Goal: Obtain resource: Download file/media

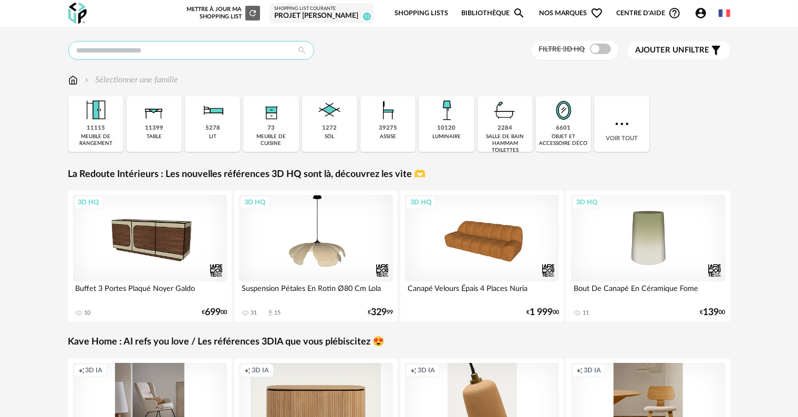
click at [222, 54] on input "text" at bounding box center [191, 50] width 246 height 19
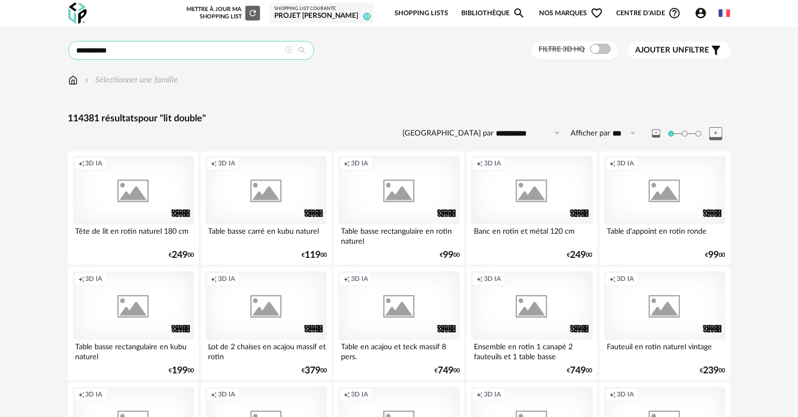
type input "**********"
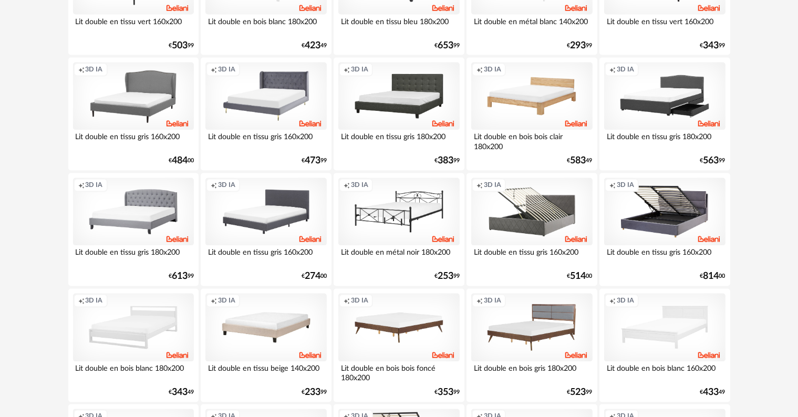
scroll to position [2116, 0]
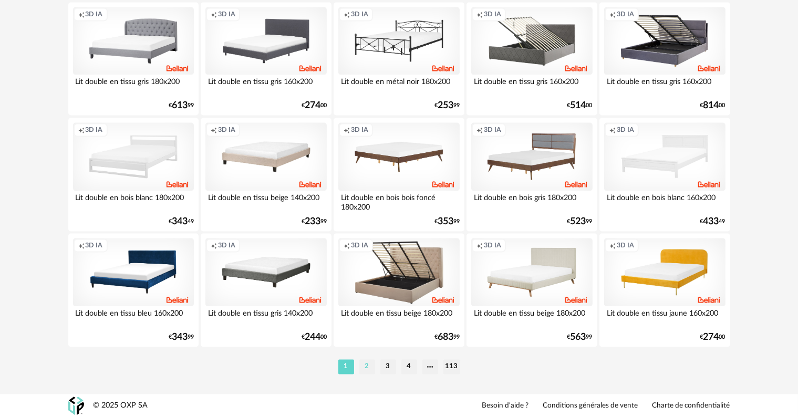
click at [370, 367] on li "2" at bounding box center [367, 366] width 16 height 15
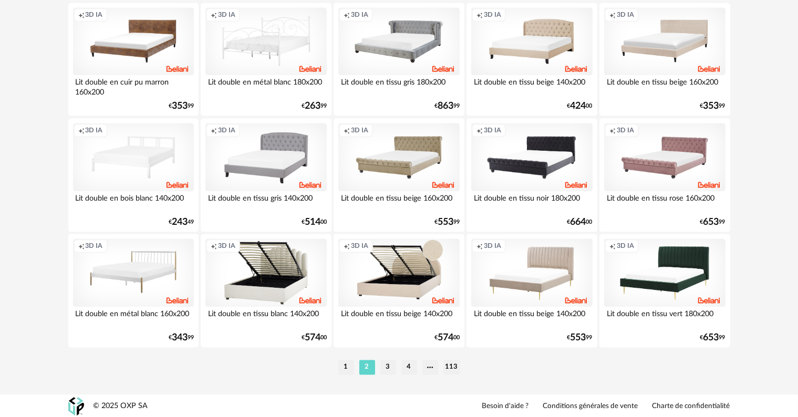
scroll to position [2116, 0]
click at [384, 367] on li "3" at bounding box center [389, 366] width 16 height 15
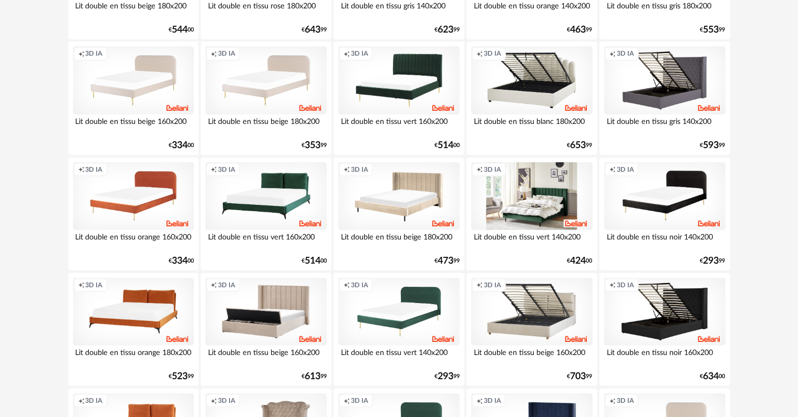
scroll to position [368, 0]
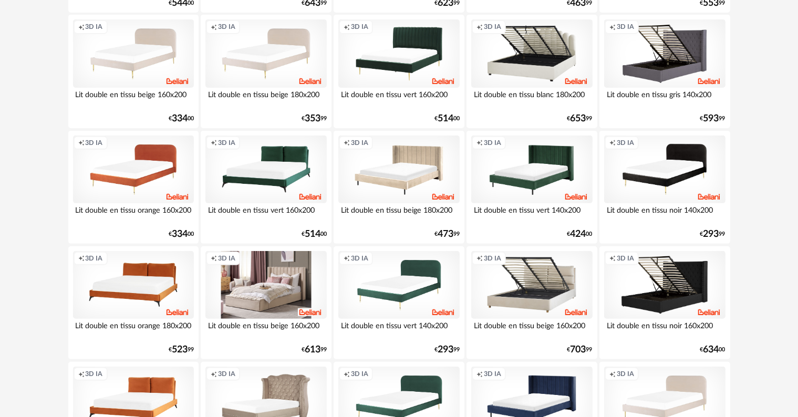
click at [274, 304] on div "Creation icon 3D IA" at bounding box center [265, 285] width 121 height 68
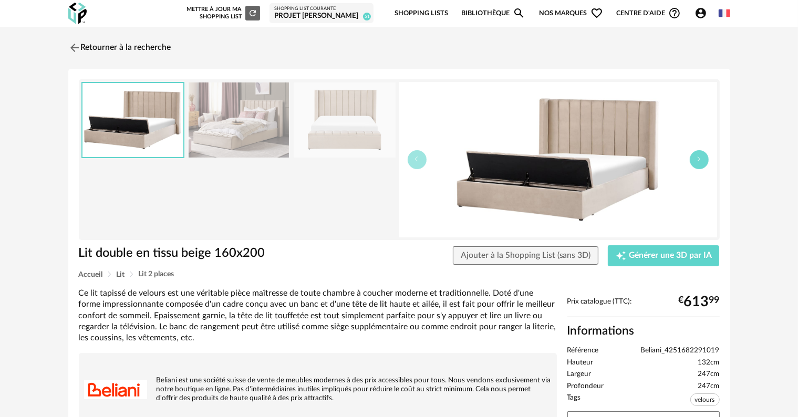
click at [695, 160] on button "button" at bounding box center [699, 159] width 19 height 19
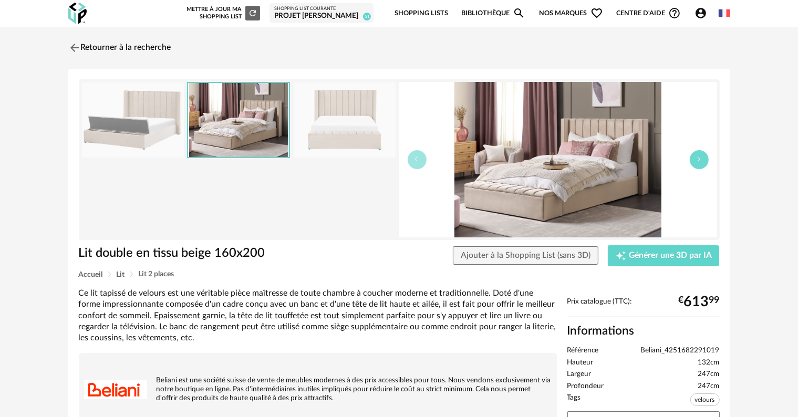
click at [695, 160] on button "button" at bounding box center [699, 159] width 19 height 19
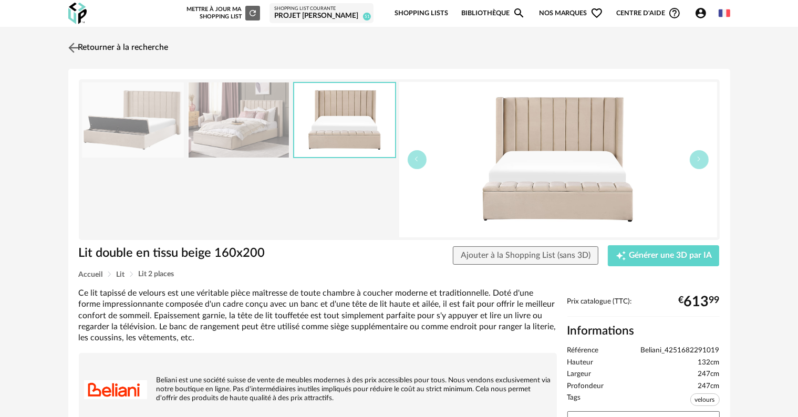
click at [97, 50] on link "Retourner à la recherche" at bounding box center [117, 47] width 103 height 23
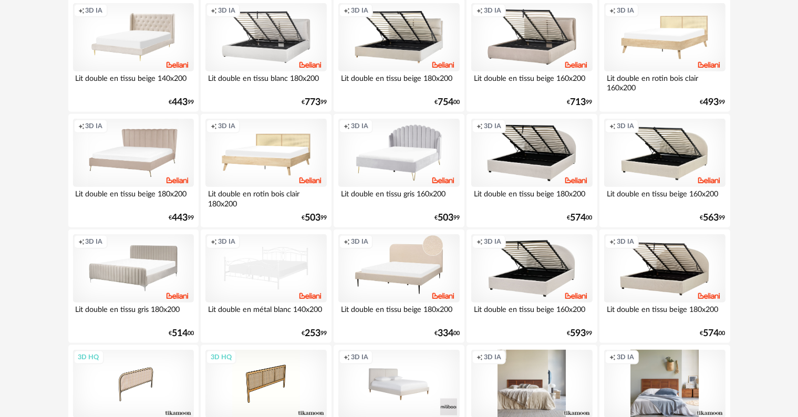
scroll to position [1209, 0]
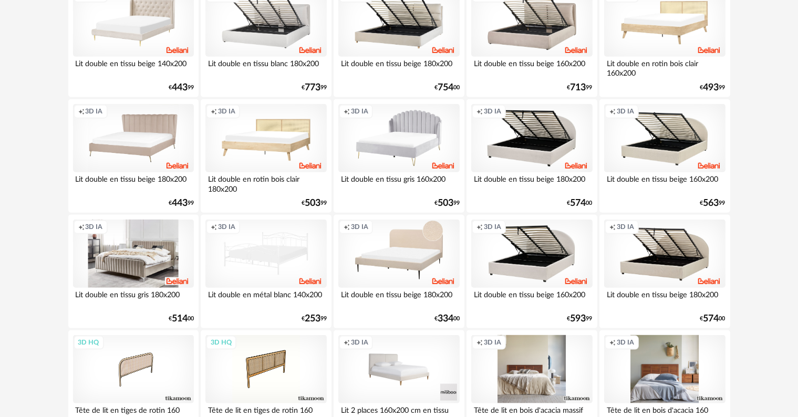
click at [141, 274] on div "Creation icon 3D IA" at bounding box center [133, 254] width 121 height 68
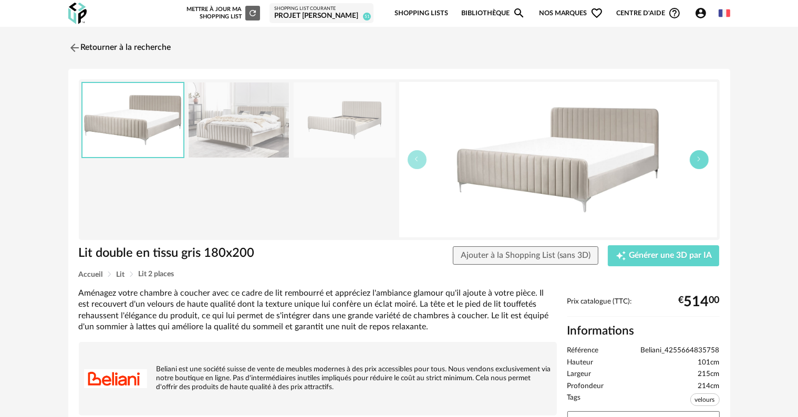
click at [698, 163] on button "button" at bounding box center [699, 159] width 19 height 19
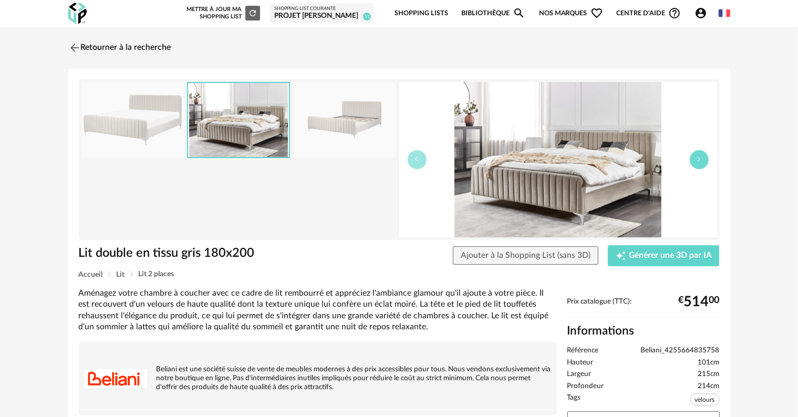
click at [698, 163] on button "button" at bounding box center [699, 159] width 19 height 19
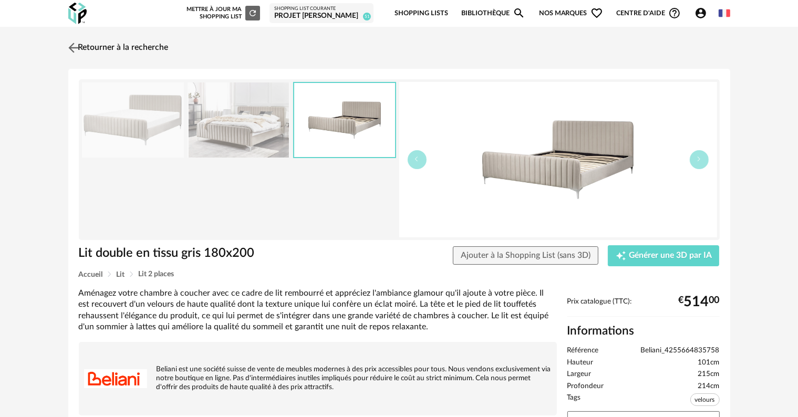
click at [95, 49] on link "Retourner à la recherche" at bounding box center [117, 47] width 103 height 23
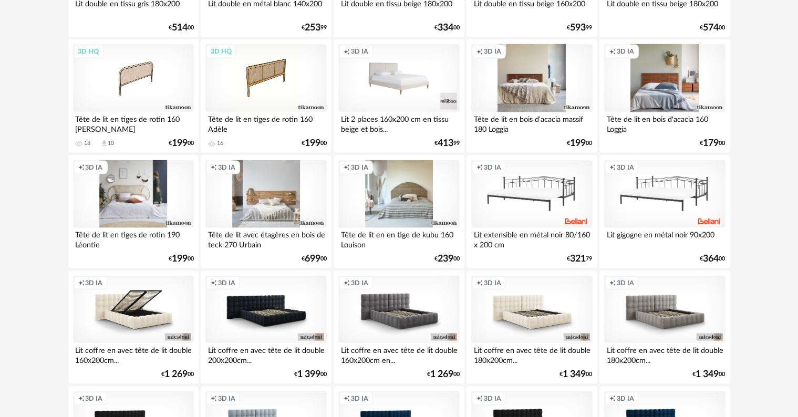
scroll to position [1524, 0]
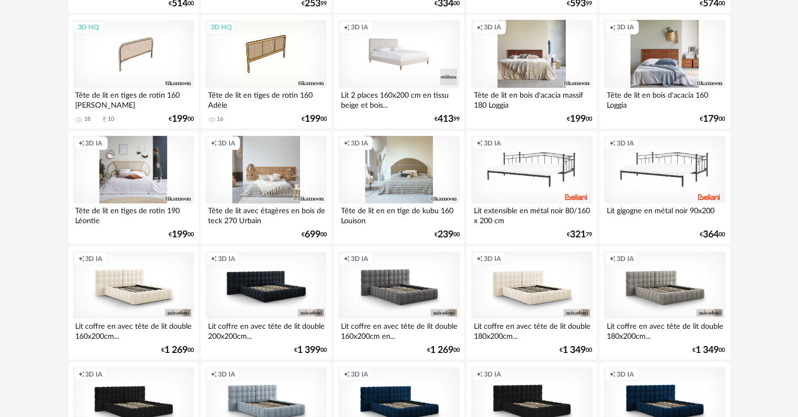
click at [127, 327] on div "Lit coffre en avec tête de lit double 160x200cm..." at bounding box center [133, 330] width 121 height 21
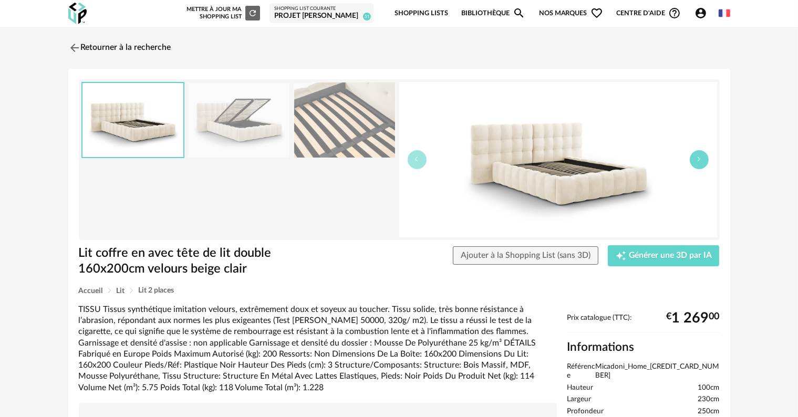
click at [696, 163] on button "button" at bounding box center [699, 159] width 19 height 19
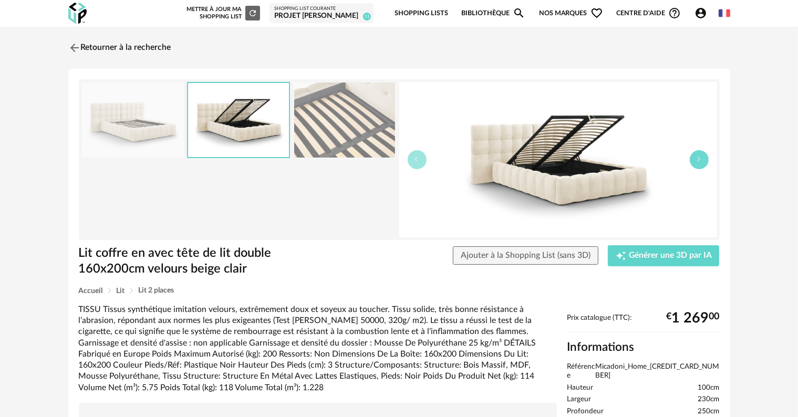
click at [696, 163] on button "button" at bounding box center [699, 159] width 19 height 19
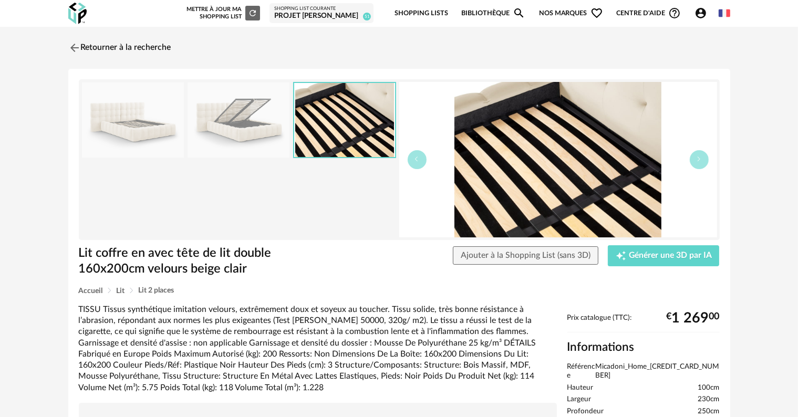
click at [80, 48] on link "Retourner à la recherche" at bounding box center [119, 47] width 103 height 23
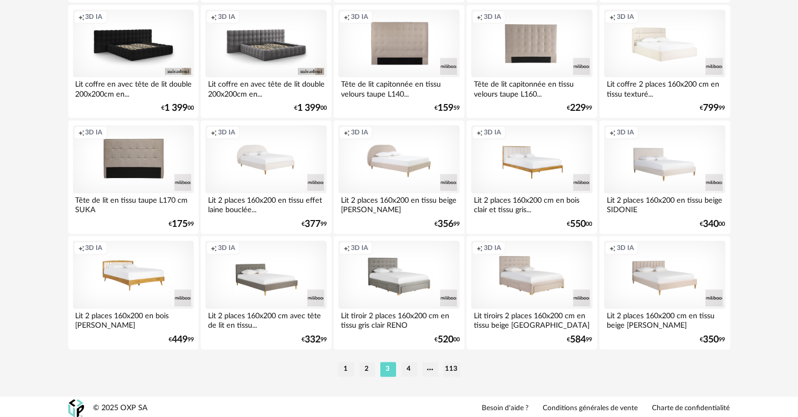
scroll to position [2116, 0]
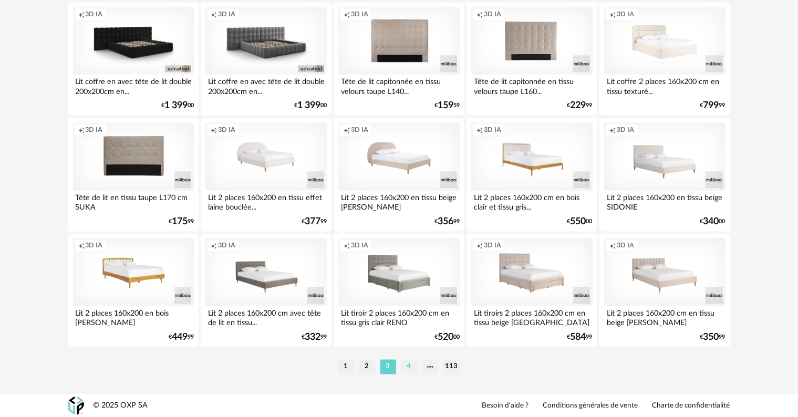
click at [406, 366] on li "4" at bounding box center [410, 366] width 16 height 15
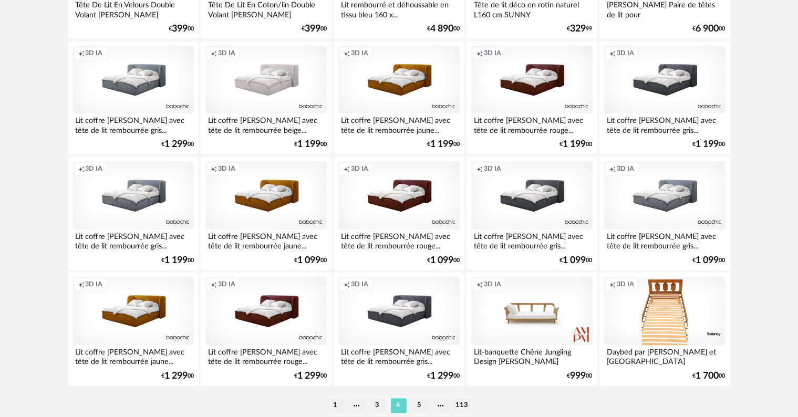
scroll to position [2116, 0]
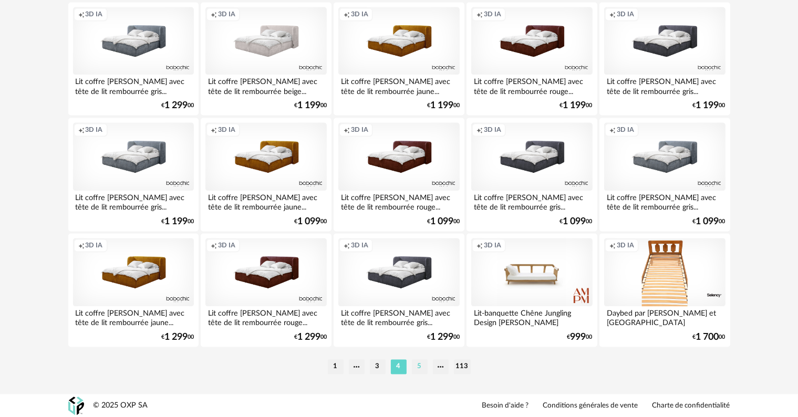
click at [418, 368] on li "5" at bounding box center [420, 366] width 16 height 15
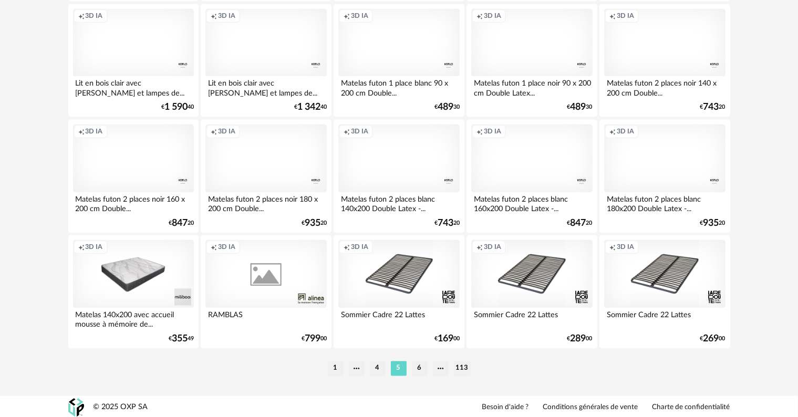
scroll to position [2116, 0]
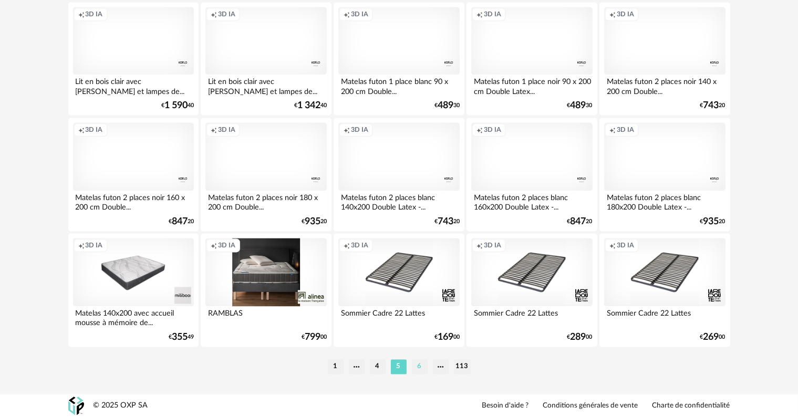
click at [418, 369] on li "6" at bounding box center [420, 366] width 16 height 15
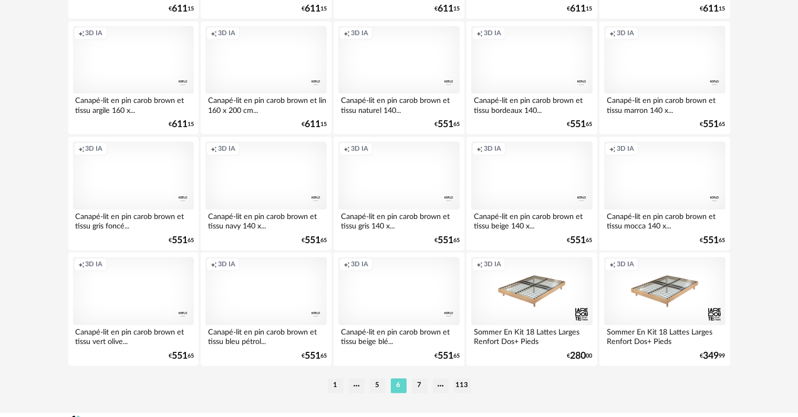
scroll to position [2116, 0]
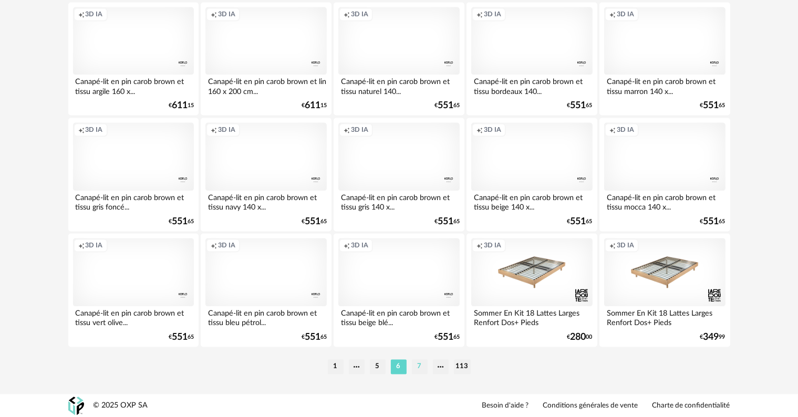
click at [419, 363] on li "7" at bounding box center [420, 366] width 16 height 15
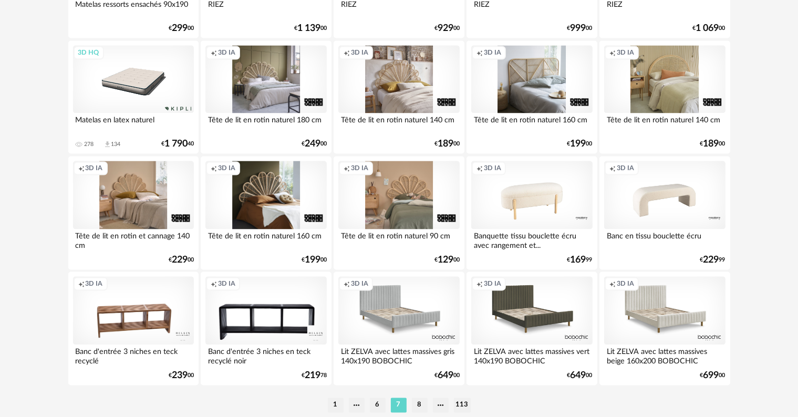
scroll to position [2116, 0]
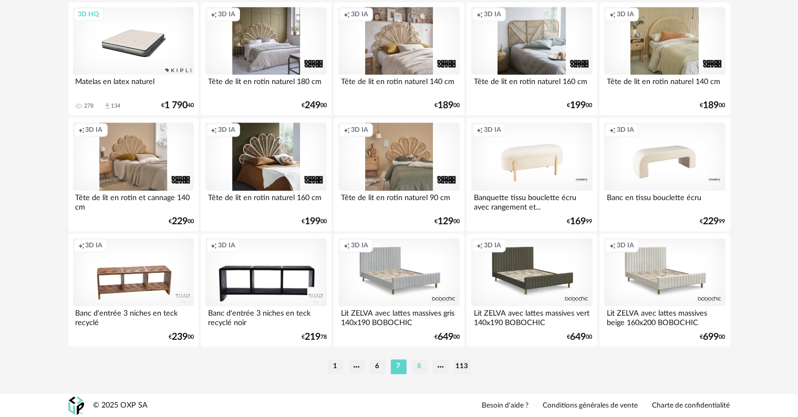
click at [418, 368] on li "8" at bounding box center [420, 366] width 16 height 15
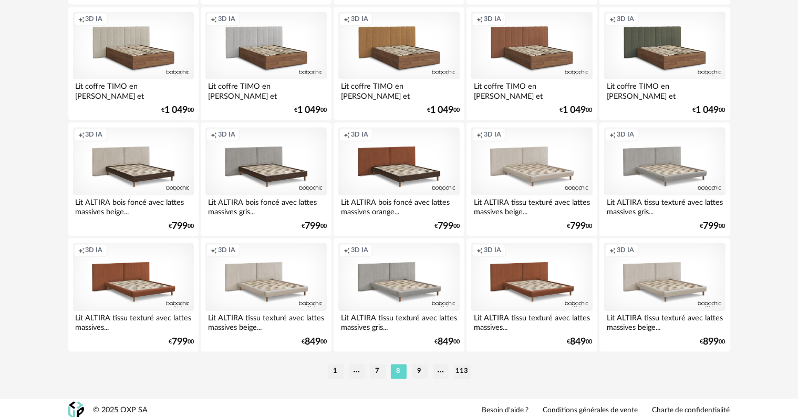
scroll to position [2116, 0]
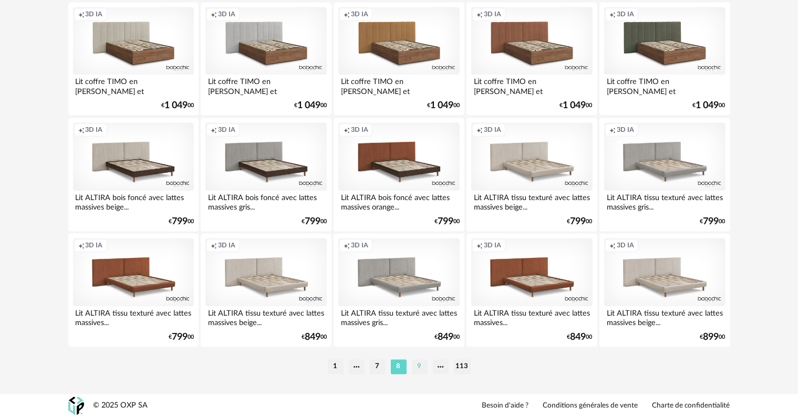
click at [423, 362] on li "9" at bounding box center [420, 366] width 16 height 15
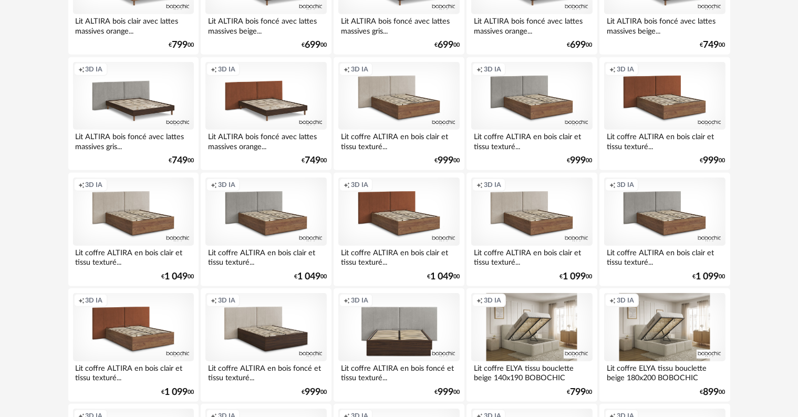
scroll to position [841, 0]
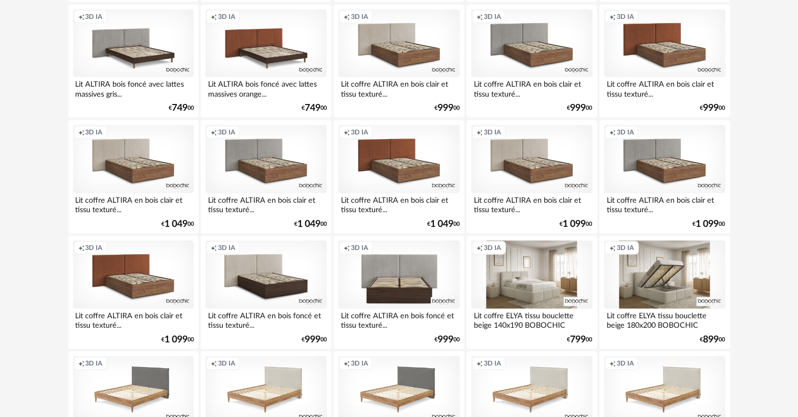
click at [538, 302] on div "Creation icon 3D IA" at bounding box center [531, 275] width 121 height 68
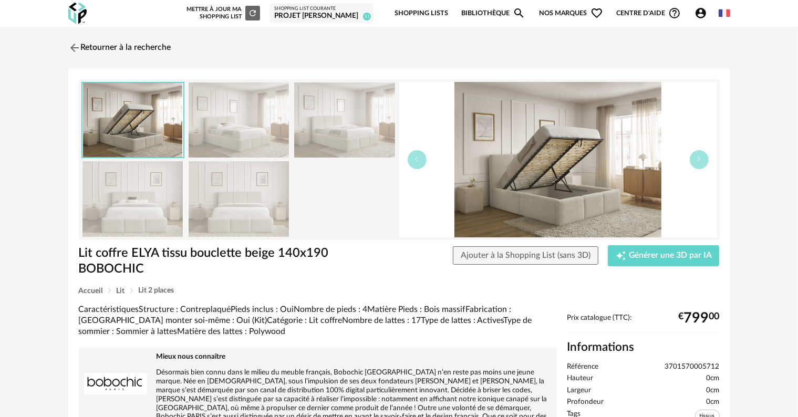
click at [67, 46] on div "Retourner à la recherche Lit coffre ELYA tissu bouclette beige 140x190 BOBOCHIC…" at bounding box center [399, 305] width 681 height 538
click at [696, 166] on button "button" at bounding box center [699, 159] width 19 height 19
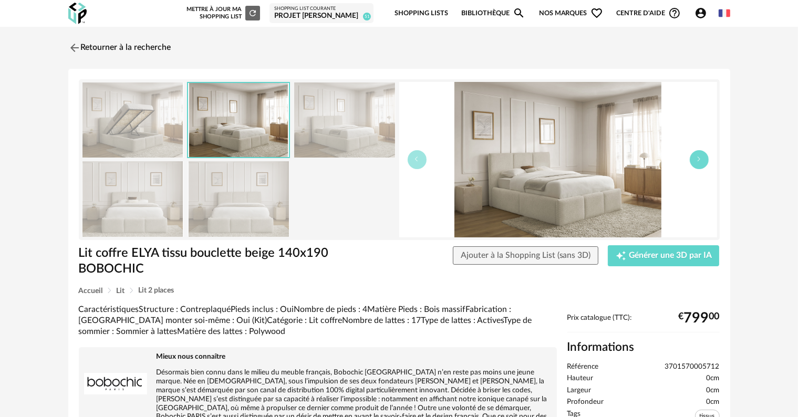
click at [696, 166] on button "button" at bounding box center [699, 159] width 19 height 19
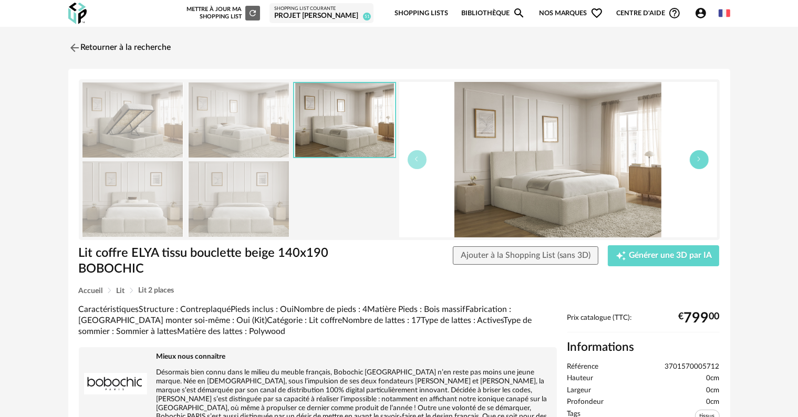
click at [696, 166] on button "button" at bounding box center [699, 159] width 19 height 19
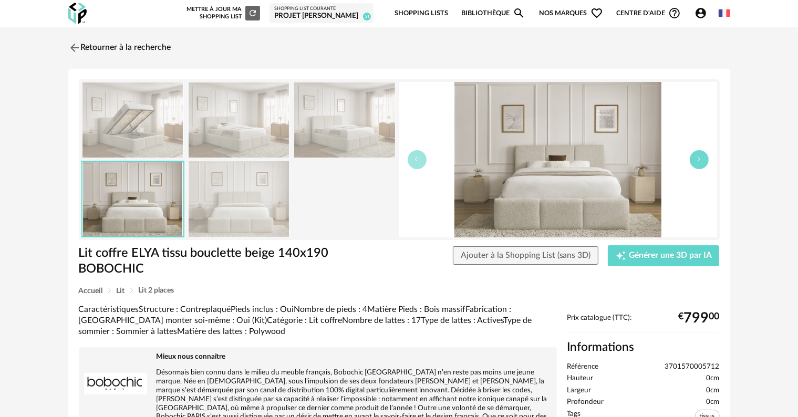
click at [696, 166] on button "button" at bounding box center [699, 159] width 19 height 19
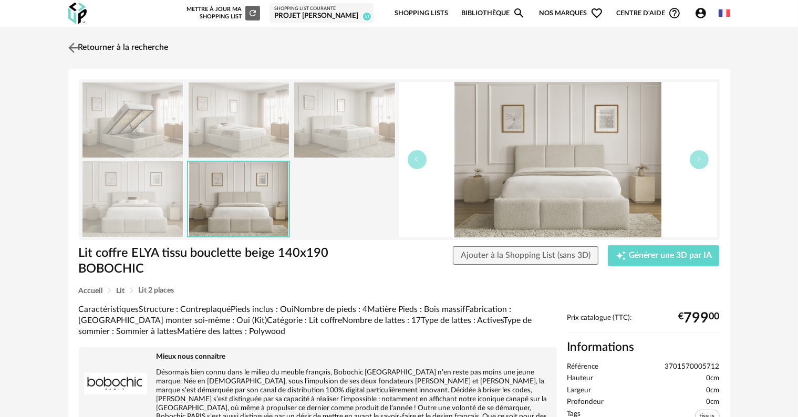
click at [109, 44] on link "Retourner à la recherche" at bounding box center [117, 47] width 103 height 23
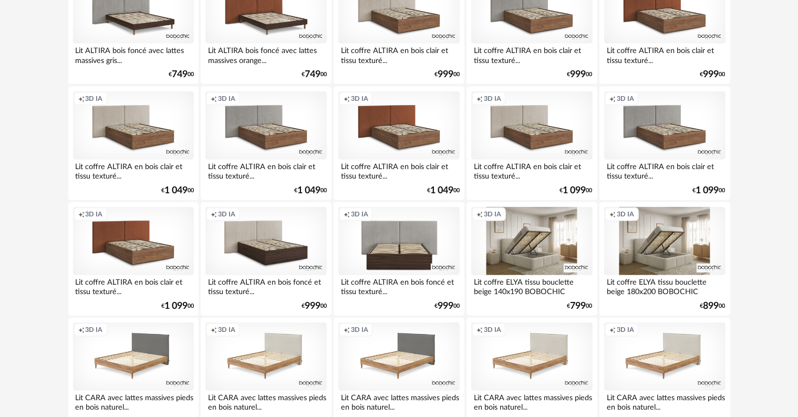
scroll to position [893, 0]
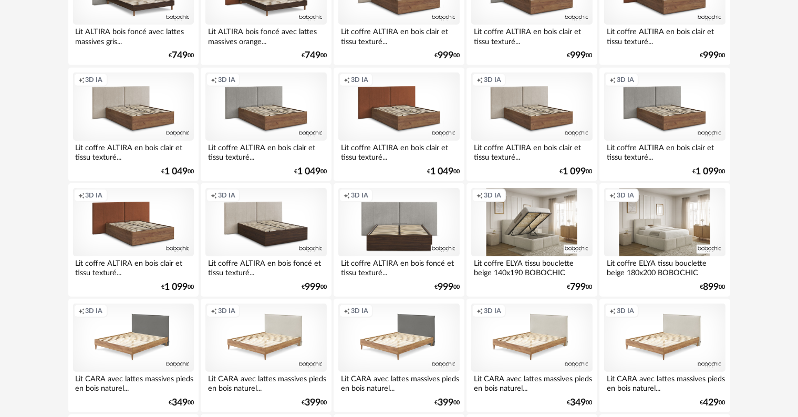
click at [641, 233] on div "Creation icon 3D IA" at bounding box center [664, 222] width 121 height 68
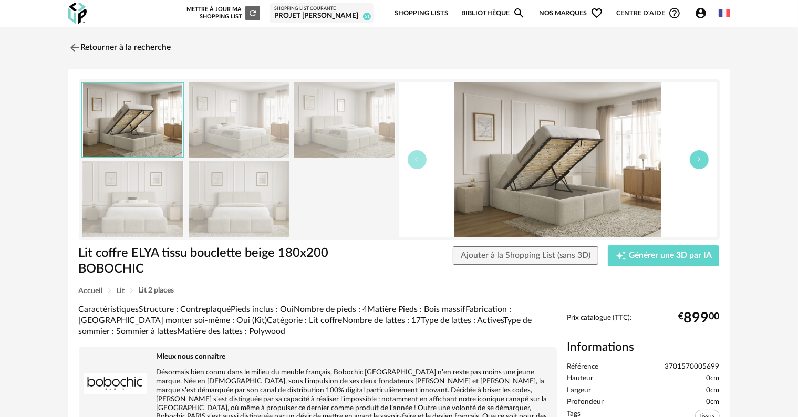
click at [695, 156] on button "button" at bounding box center [699, 159] width 19 height 19
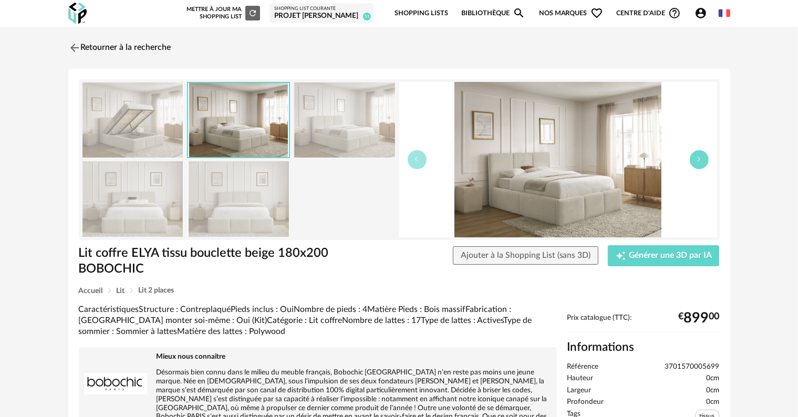
click at [695, 156] on button "button" at bounding box center [699, 159] width 19 height 19
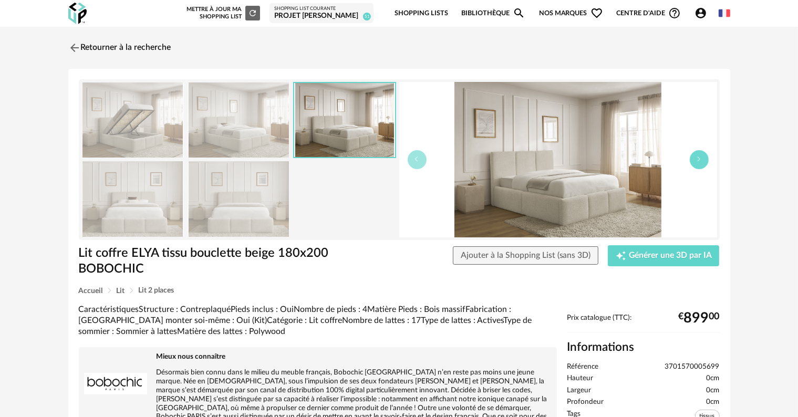
click at [695, 156] on button "button" at bounding box center [699, 159] width 19 height 19
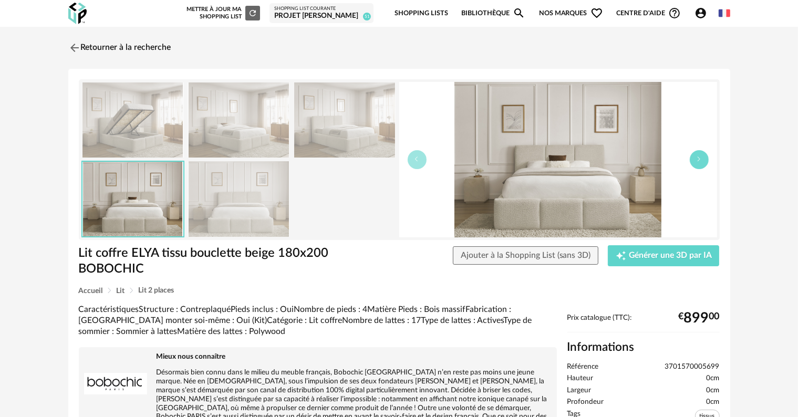
click at [695, 156] on button "button" at bounding box center [699, 159] width 19 height 19
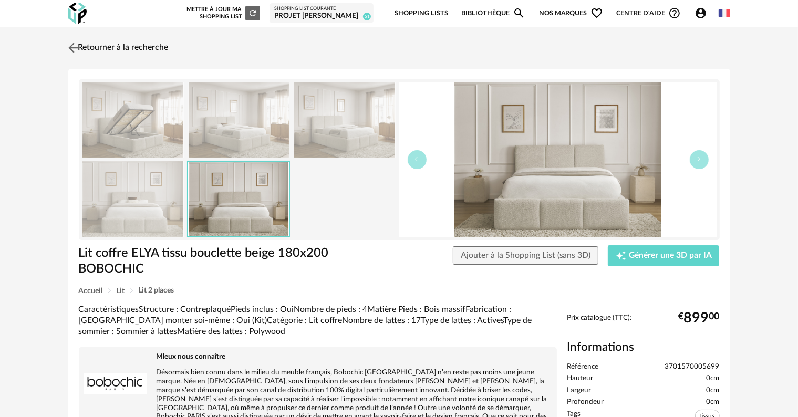
click at [89, 46] on link "Retourner à la recherche" at bounding box center [117, 47] width 103 height 23
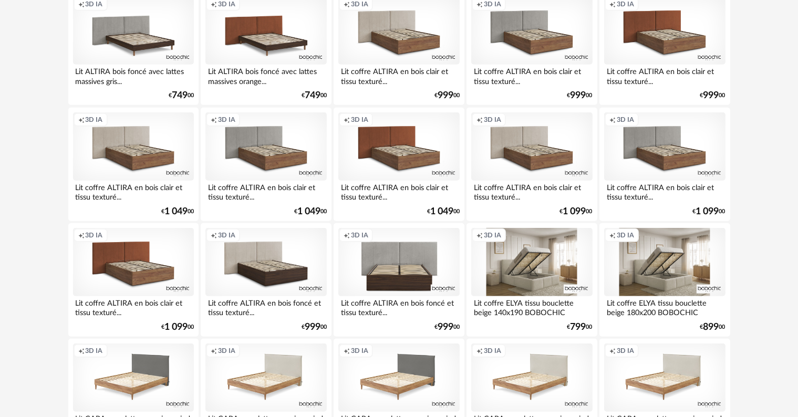
scroll to position [802, 0]
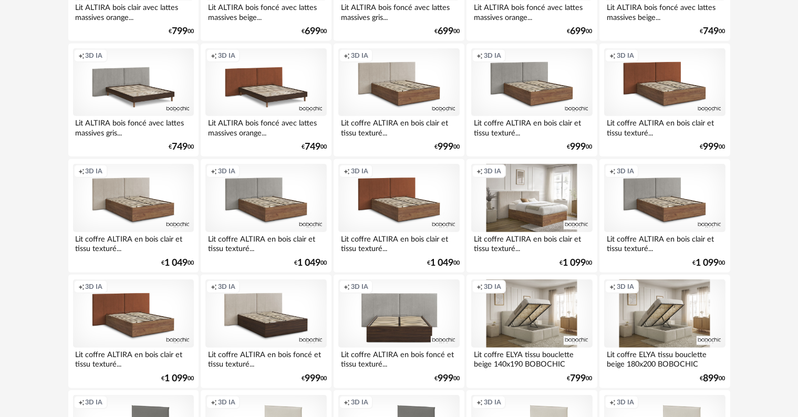
click at [510, 209] on div "Creation icon 3D IA" at bounding box center [531, 198] width 121 height 68
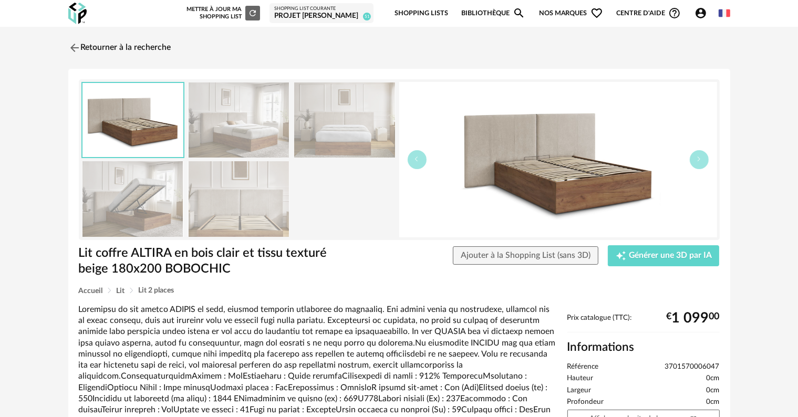
drag, startPoint x: 554, startPoint y: 205, endPoint x: 536, endPoint y: 207, distance: 19.0
click at [701, 158] on icon "button" at bounding box center [699, 159] width 6 height 6
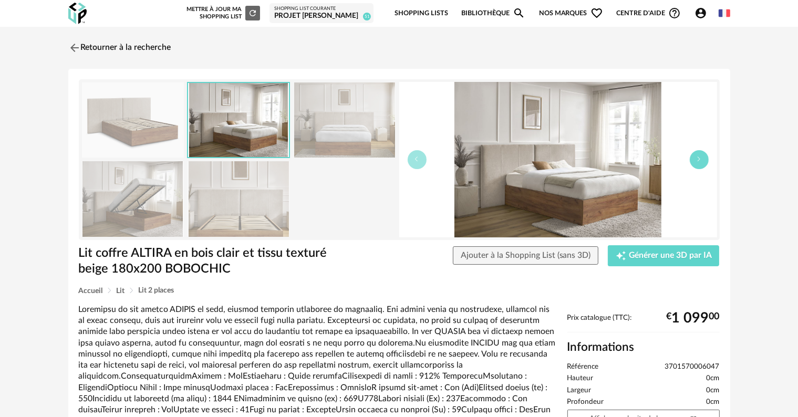
click at [701, 158] on icon "button" at bounding box center [699, 159] width 6 height 6
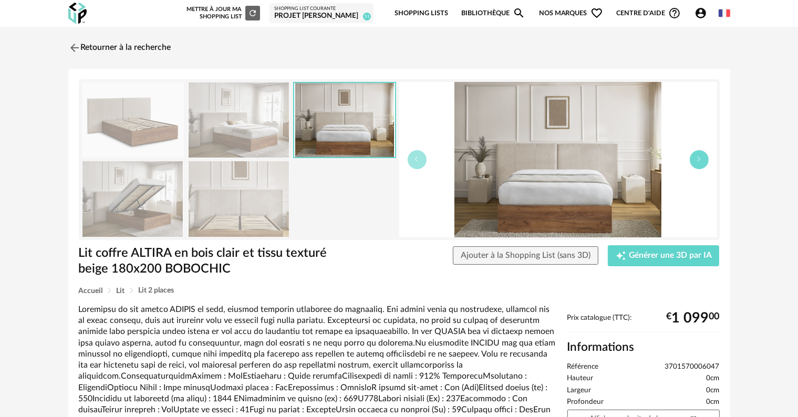
click at [701, 158] on icon "button" at bounding box center [699, 159] width 6 height 6
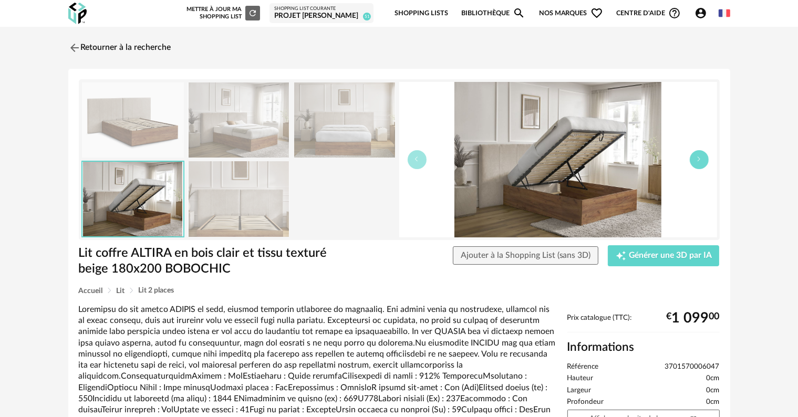
click at [701, 158] on icon "button" at bounding box center [699, 159] width 6 height 6
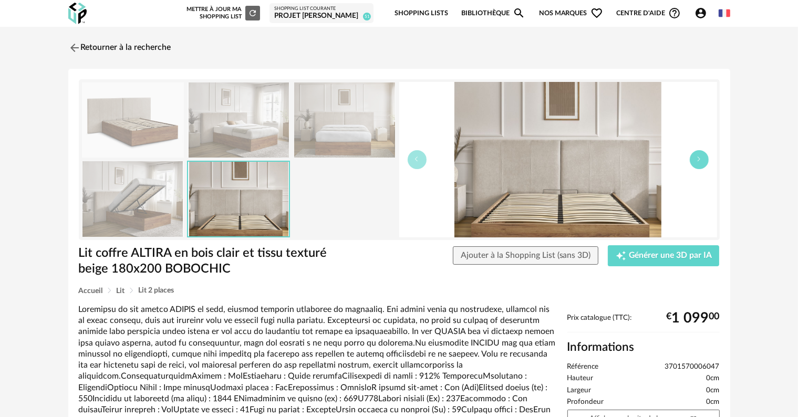
click at [701, 158] on icon "button" at bounding box center [699, 159] width 6 height 6
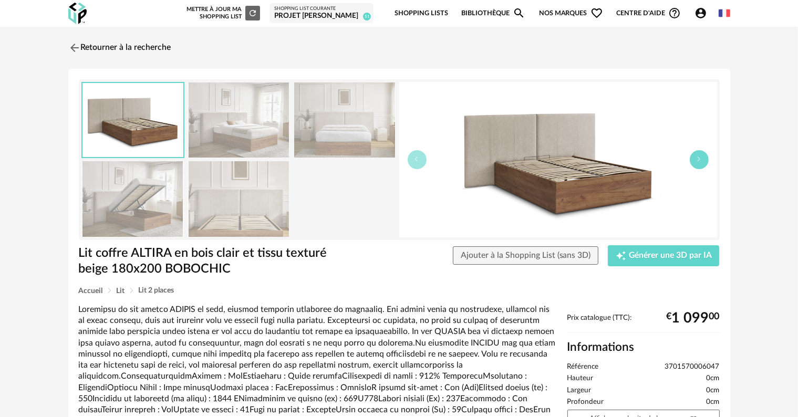
click at [701, 158] on icon "button" at bounding box center [699, 159] width 6 height 6
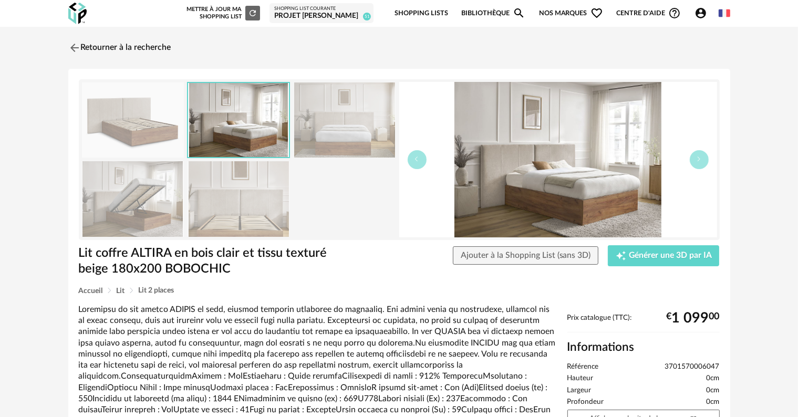
drag, startPoint x: 701, startPoint y: 158, endPoint x: 636, endPoint y: 163, distance: 64.4
click at [636, 163] on img at bounding box center [558, 160] width 318 height 156
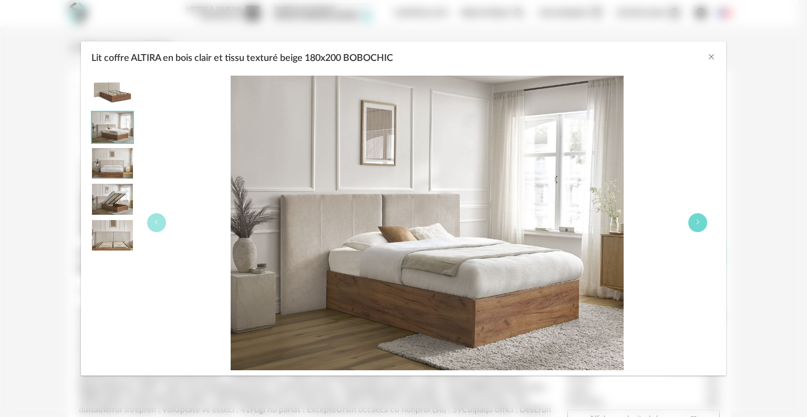
click at [694, 225] on button "Lit coffre ALTIRA en bois clair et tissu texturé beige 180x200 BOBOCHIC" at bounding box center [698, 222] width 19 height 19
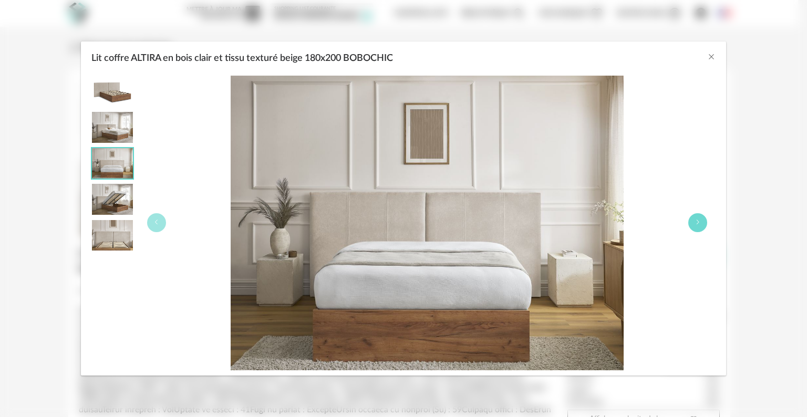
click at [694, 225] on button "Lit coffre ALTIRA en bois clair et tissu texturé beige 180x200 BOBOCHIC" at bounding box center [698, 222] width 19 height 19
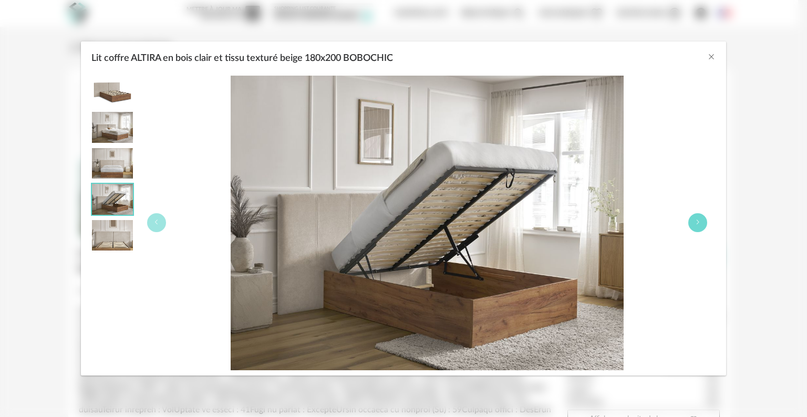
click at [694, 225] on button "Lit coffre ALTIRA en bois clair et tissu texturé beige 180x200 BOBOCHIC" at bounding box center [698, 222] width 19 height 19
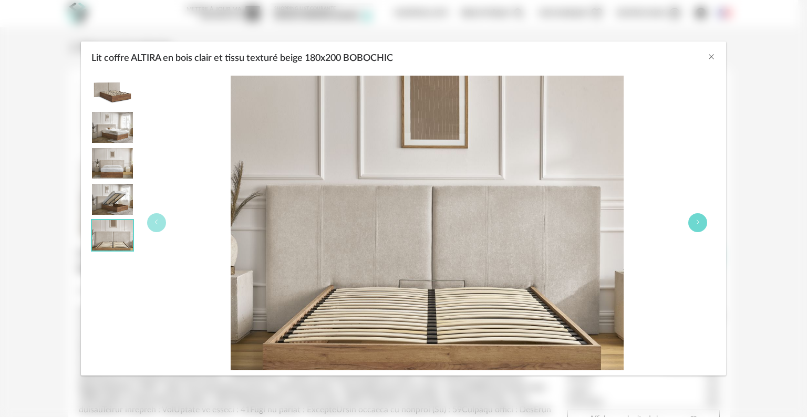
click at [694, 225] on button "Lit coffre ALTIRA en bois clair et tissu texturé beige 180x200 BOBOCHIC" at bounding box center [698, 222] width 19 height 19
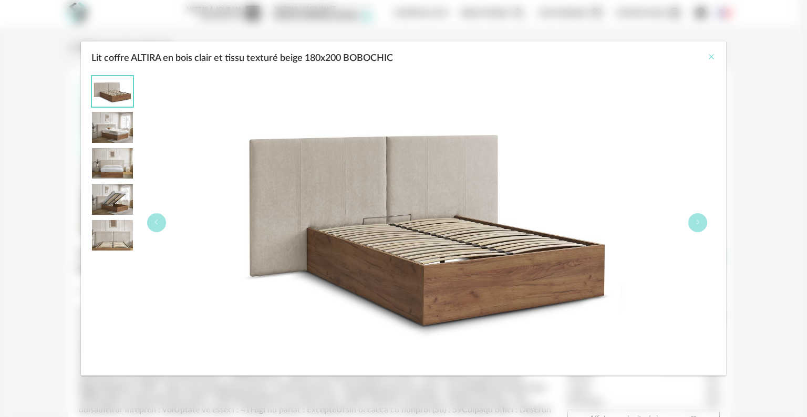
click at [713, 58] on icon "Close" at bounding box center [711, 57] width 8 height 8
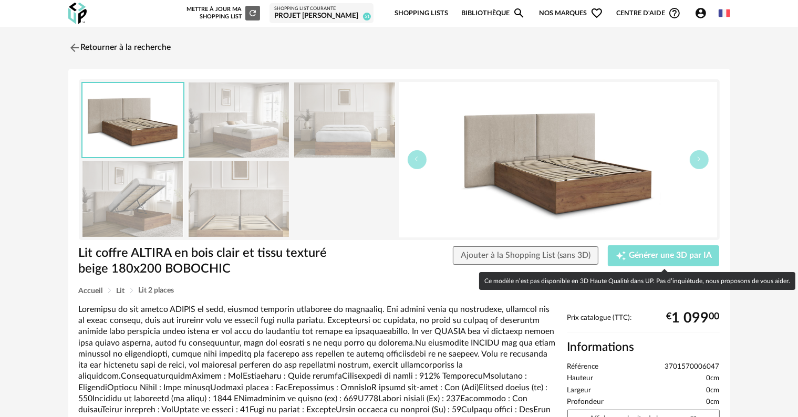
click at [652, 255] on span "Générer une 3D par IA" at bounding box center [670, 256] width 83 height 8
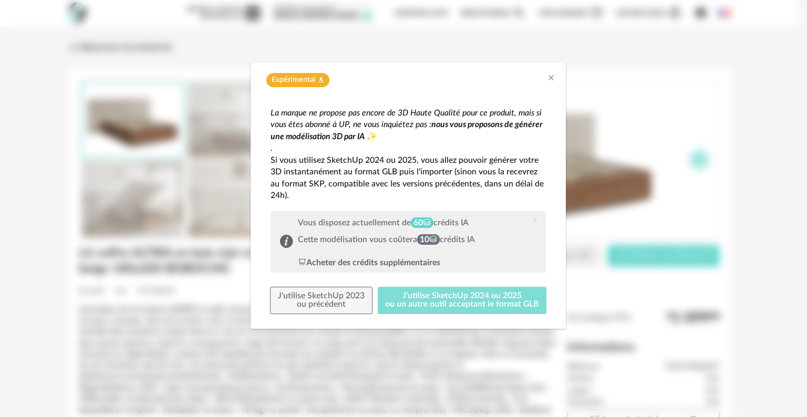
click at [399, 299] on button "J'utilise SketchUp 2024 ou 2025 ou un autre outil acceptant le format GLB" at bounding box center [462, 300] width 169 height 27
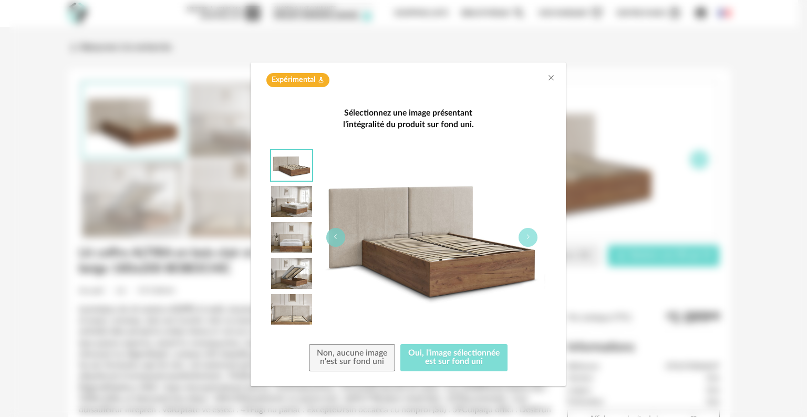
click at [427, 355] on button "Oui, l'image sélectionnée est sur fond uni" at bounding box center [453, 357] width 107 height 27
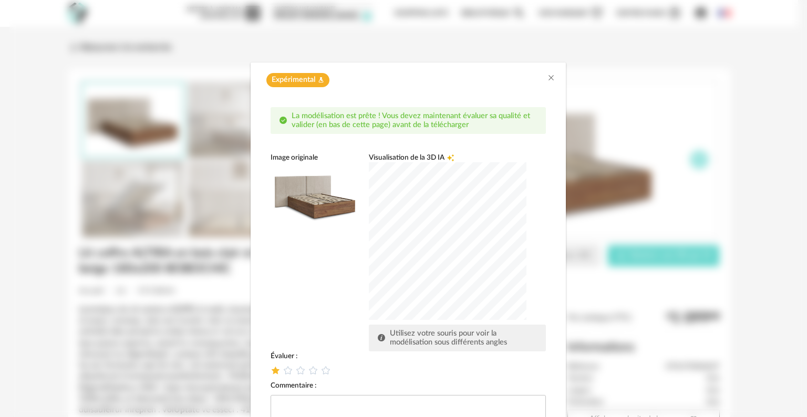
click at [271, 368] on icon "dialog" at bounding box center [275, 370] width 11 height 11
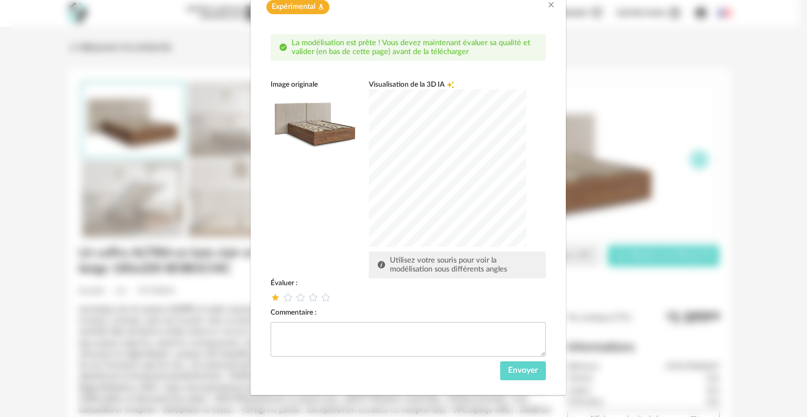
scroll to position [76, 0]
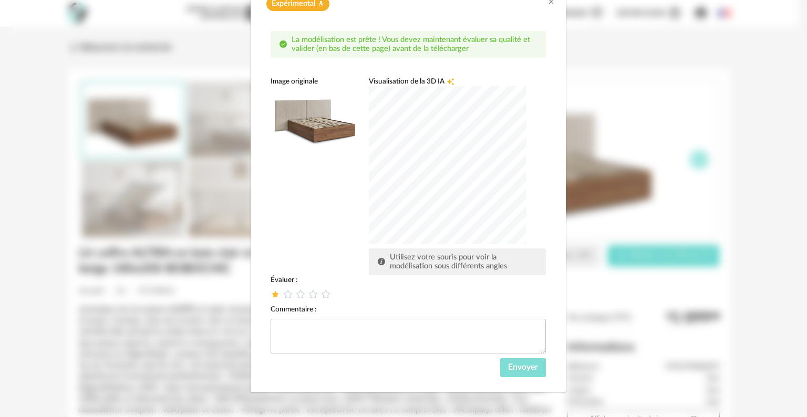
click at [510, 367] on span "Envoyer" at bounding box center [523, 367] width 30 height 8
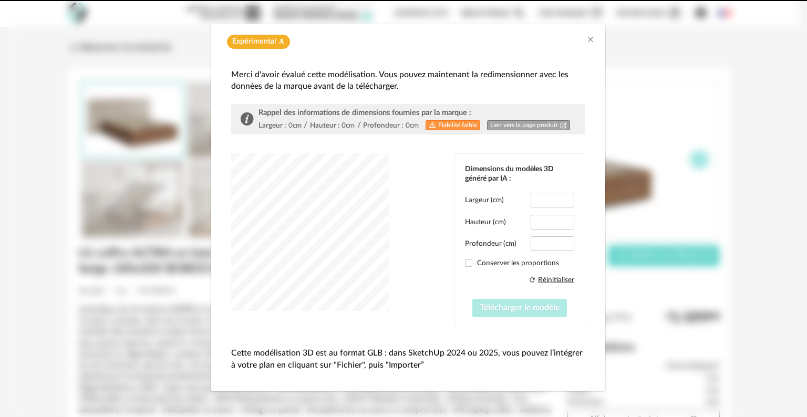
scroll to position [20, 0]
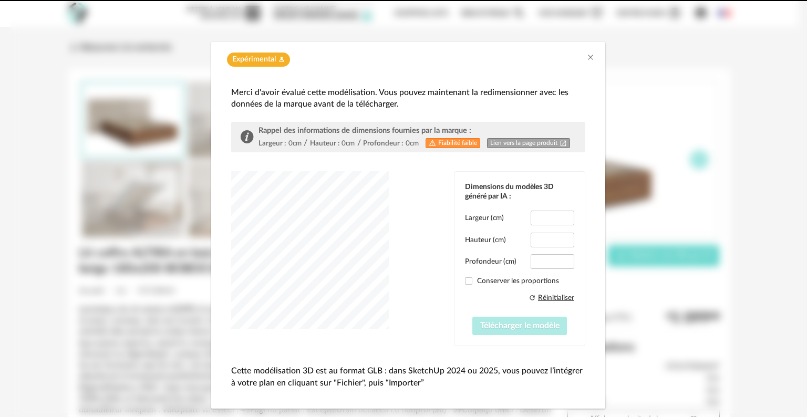
type input "*****"
type input "****"
type input "*****"
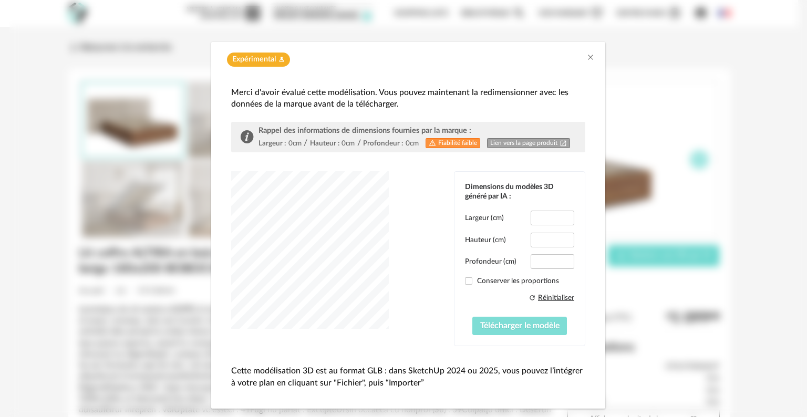
click at [522, 326] on span "Télécharger le modèle" at bounding box center [519, 326] width 79 height 8
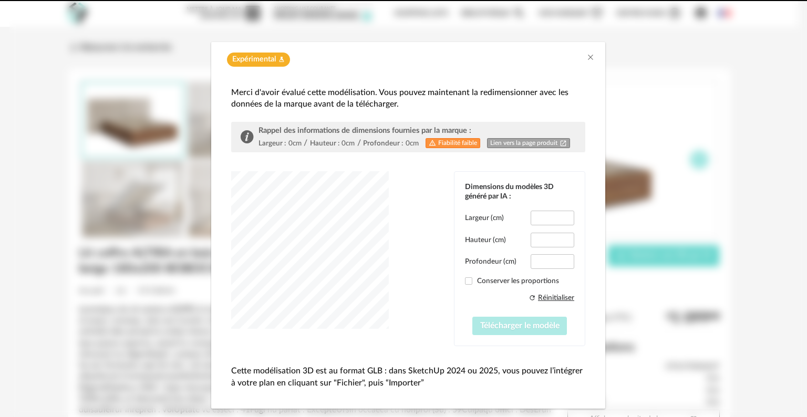
scroll to position [0, 0]
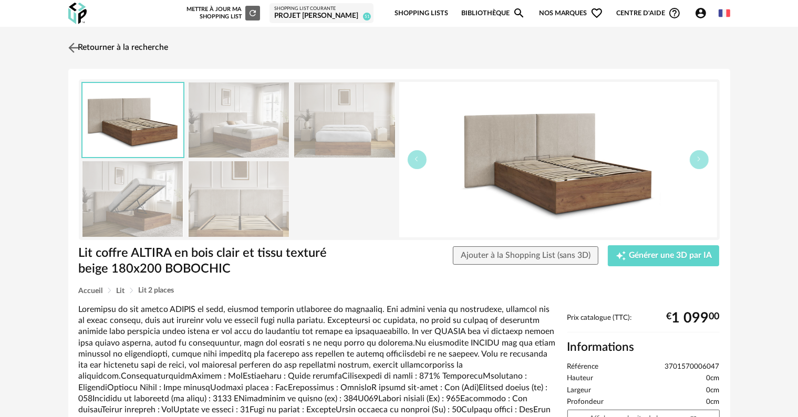
click at [140, 48] on link "Retourner à la recherche" at bounding box center [117, 47] width 103 height 23
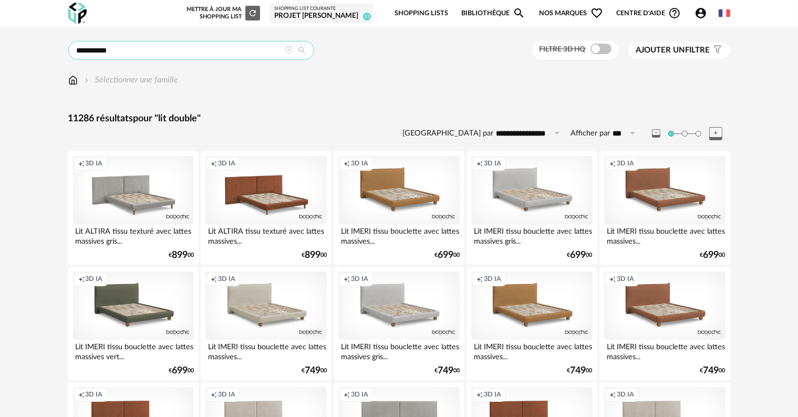
click at [261, 50] on input "**********" at bounding box center [191, 50] width 246 height 19
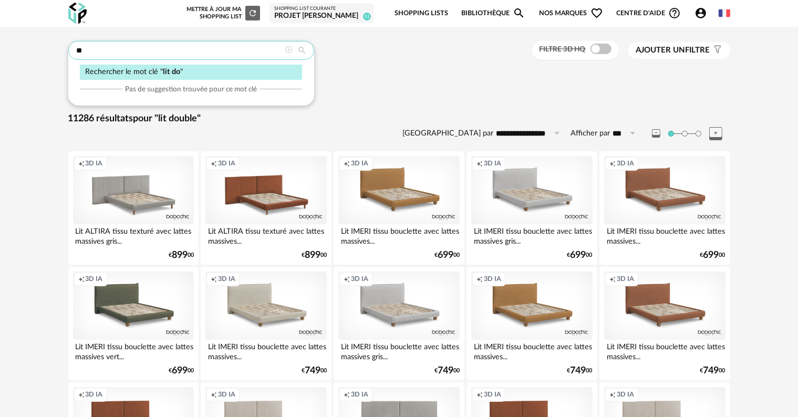
type input "*"
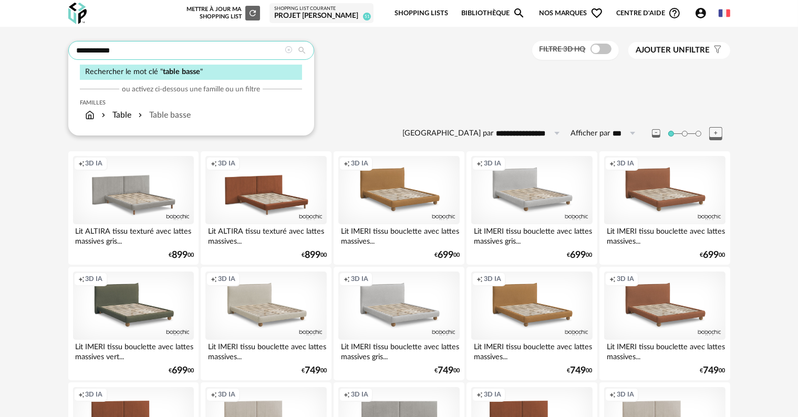
type input "**********"
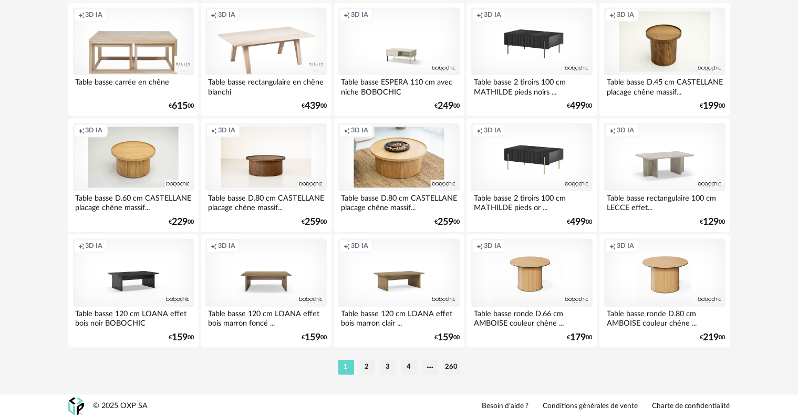
scroll to position [2116, 0]
click at [365, 369] on li "2" at bounding box center [367, 366] width 16 height 15
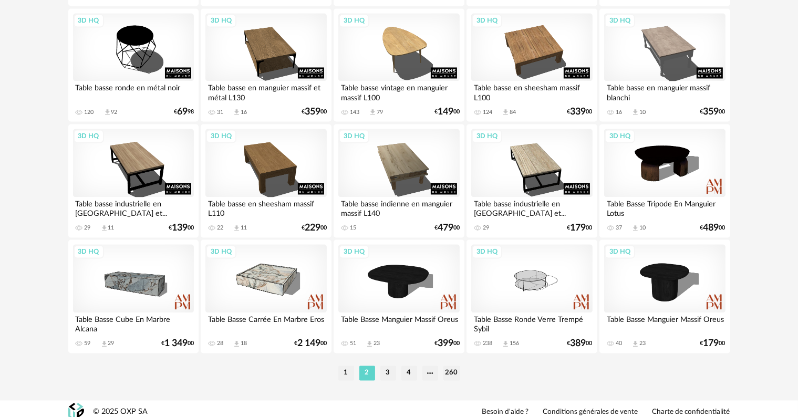
scroll to position [2116, 0]
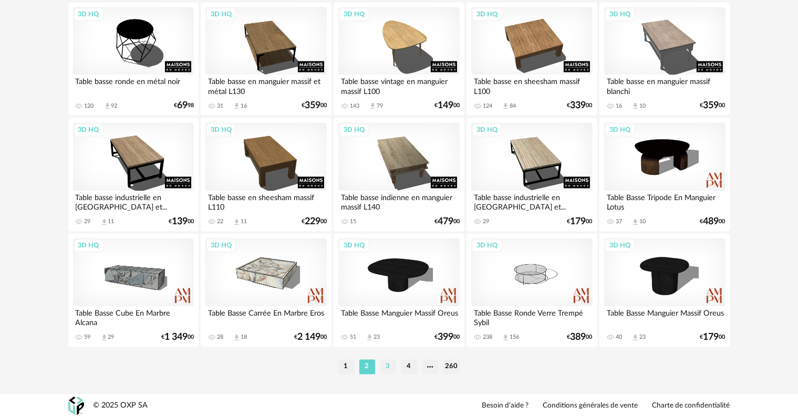
click at [388, 370] on li "3" at bounding box center [389, 366] width 16 height 15
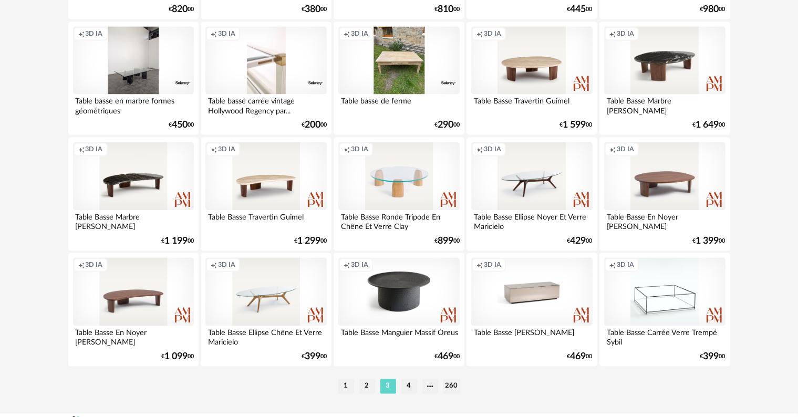
scroll to position [2116, 0]
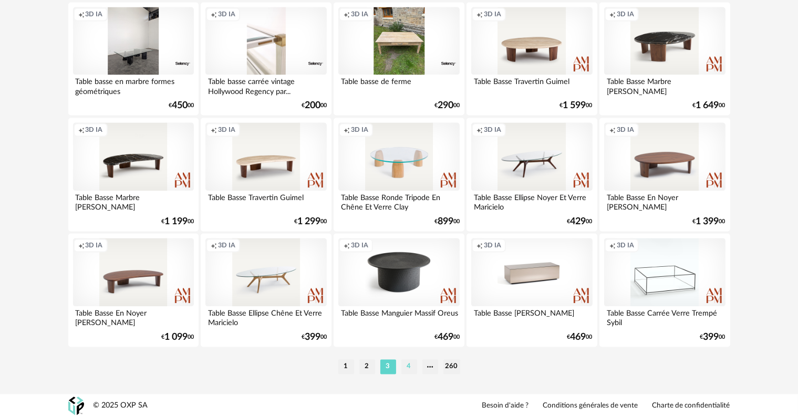
click at [410, 365] on li "4" at bounding box center [410, 366] width 16 height 15
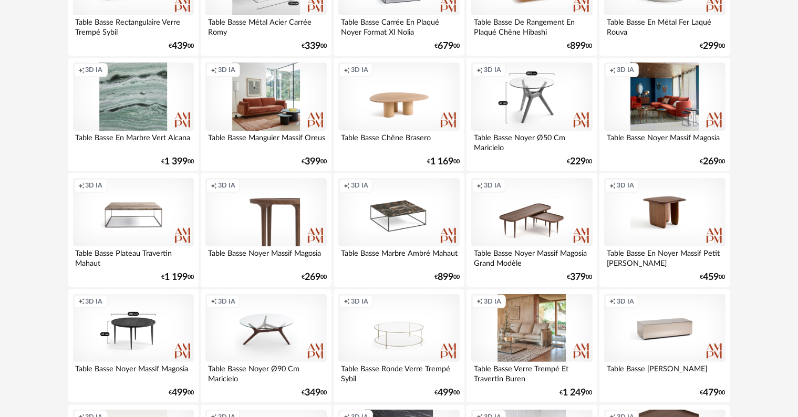
scroll to position [210, 0]
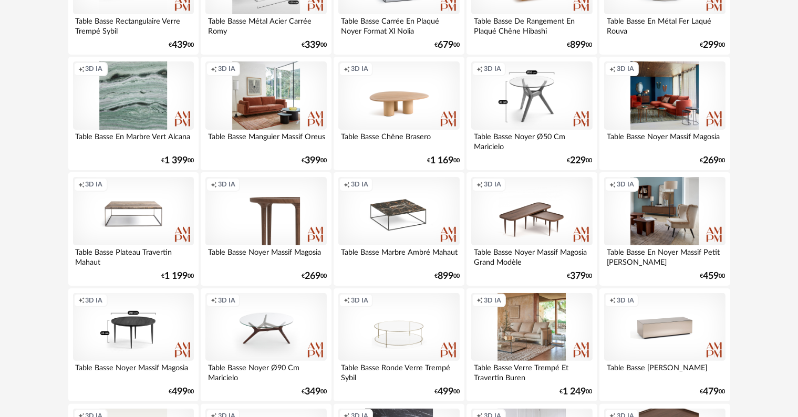
click at [653, 229] on div "Creation icon 3D IA" at bounding box center [664, 211] width 121 height 68
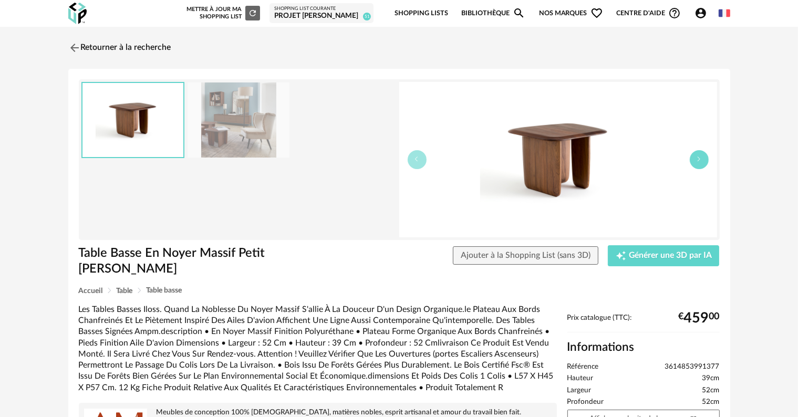
click at [698, 157] on icon "button" at bounding box center [699, 159] width 6 height 6
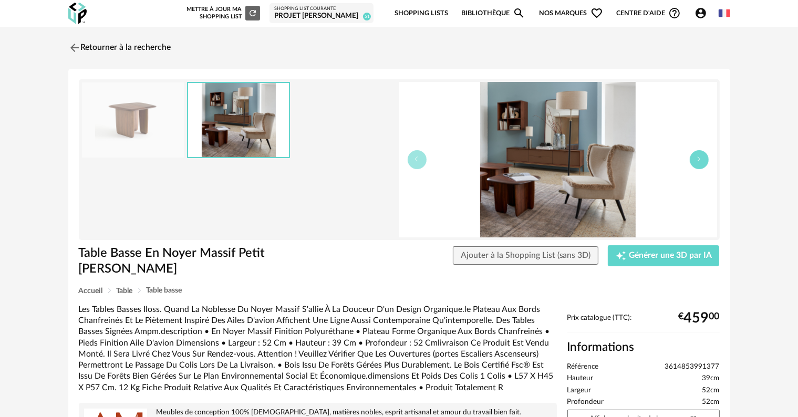
click at [698, 157] on icon "button" at bounding box center [699, 159] width 6 height 6
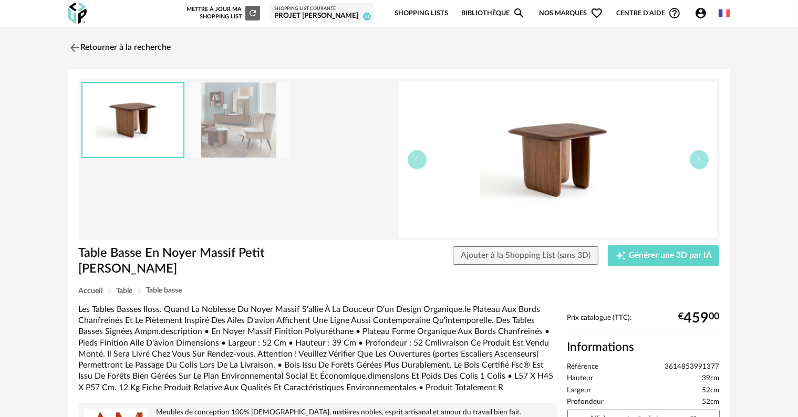
click at [581, 162] on img at bounding box center [558, 160] width 318 height 156
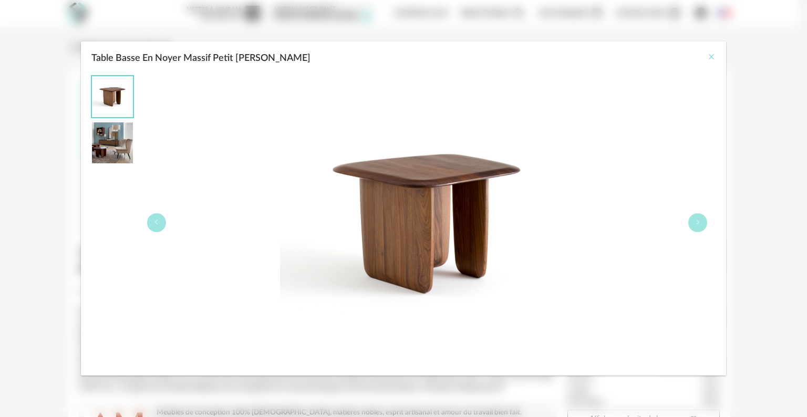
click at [707, 59] on icon "Close" at bounding box center [711, 57] width 8 height 8
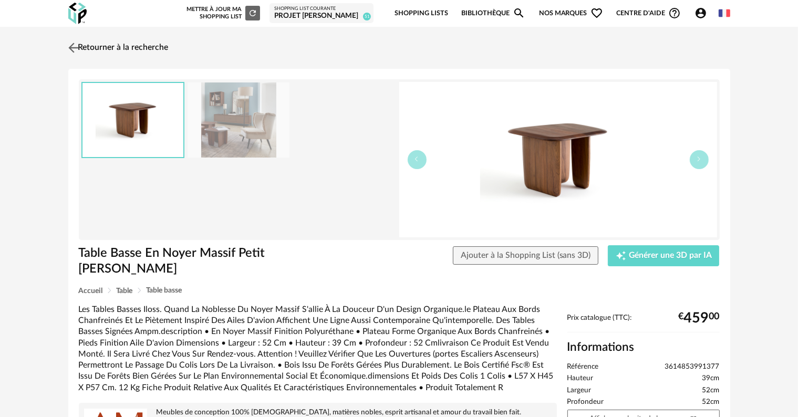
click at [105, 50] on link "Retourner à la recherche" at bounding box center [117, 47] width 103 height 23
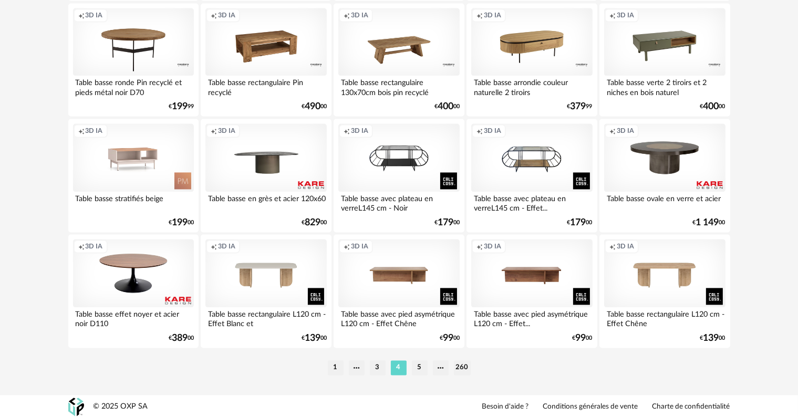
scroll to position [2116, 0]
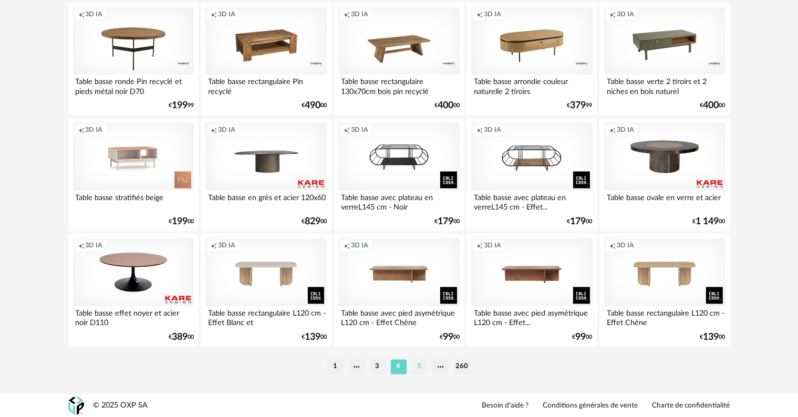
click at [417, 367] on li "5" at bounding box center [420, 366] width 16 height 15
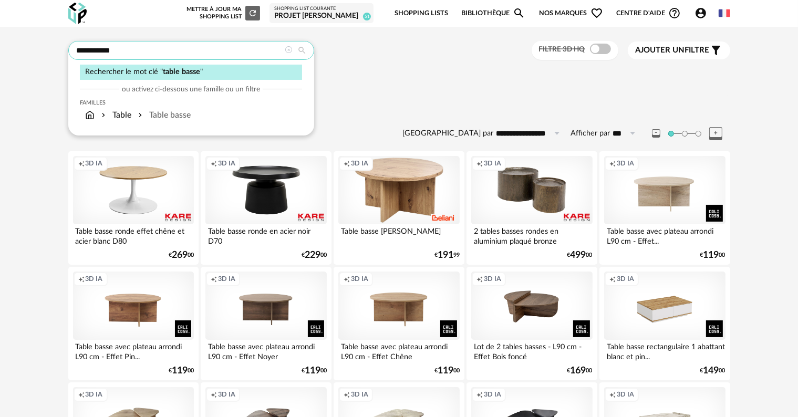
click at [213, 53] on input "**********" at bounding box center [191, 50] width 246 height 19
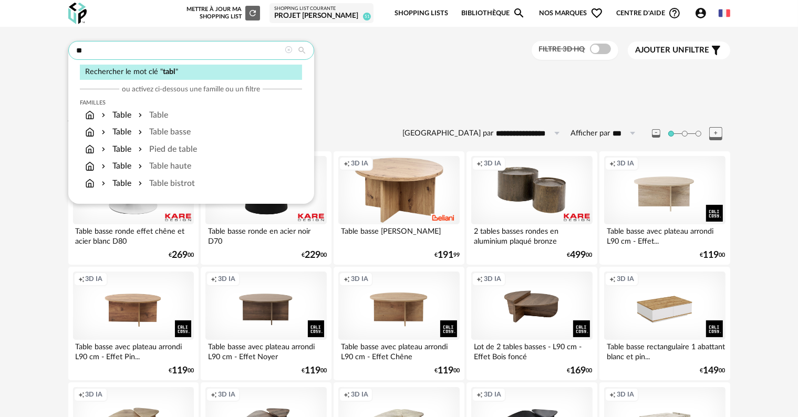
type input "*"
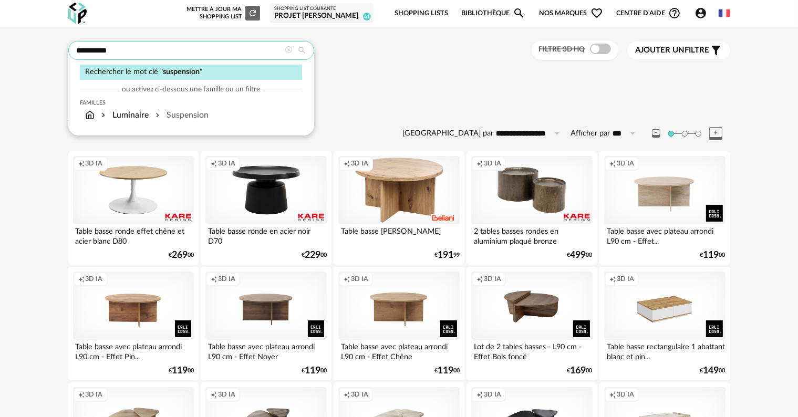
type input "**********"
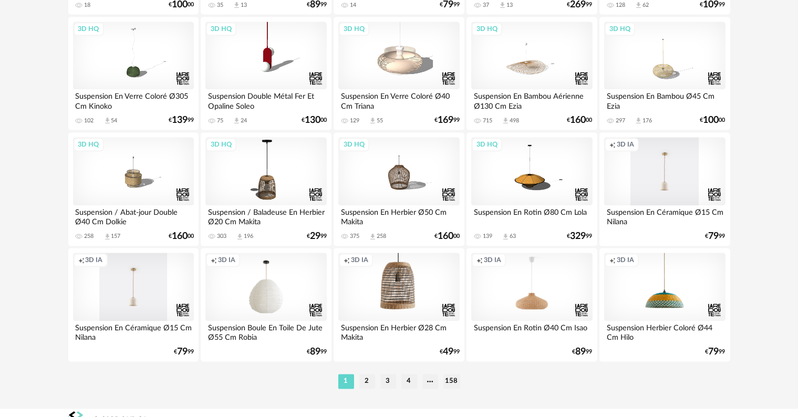
scroll to position [2116, 0]
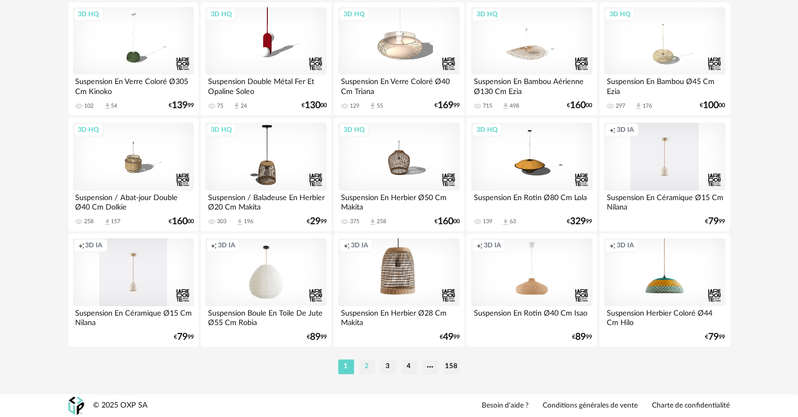
click at [366, 370] on li "2" at bounding box center [367, 366] width 16 height 15
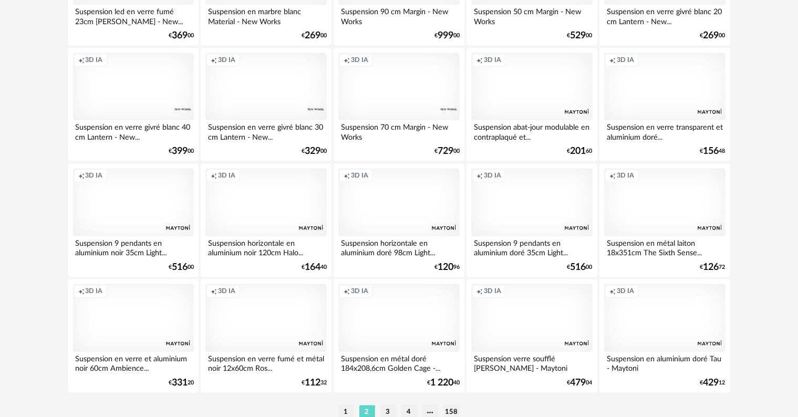
scroll to position [2116, 0]
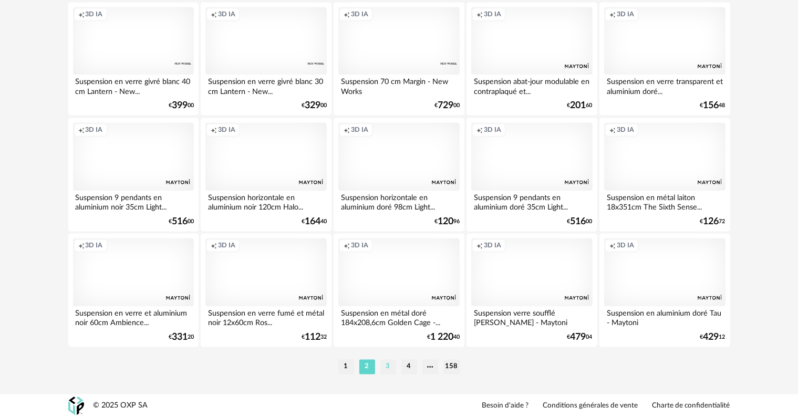
click at [390, 368] on li "3" at bounding box center [389, 366] width 16 height 15
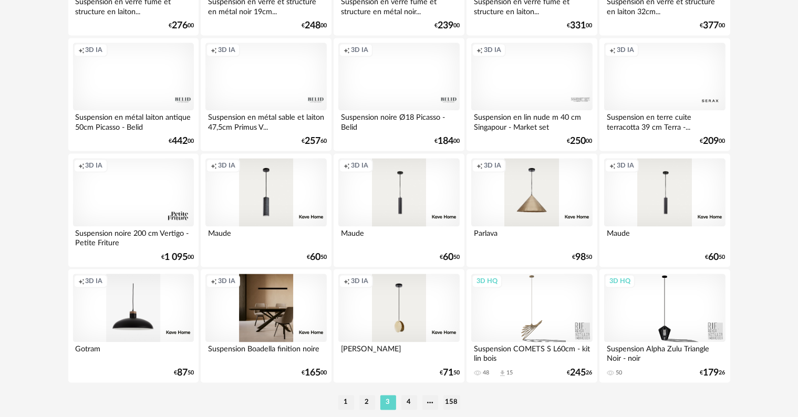
scroll to position [2116, 0]
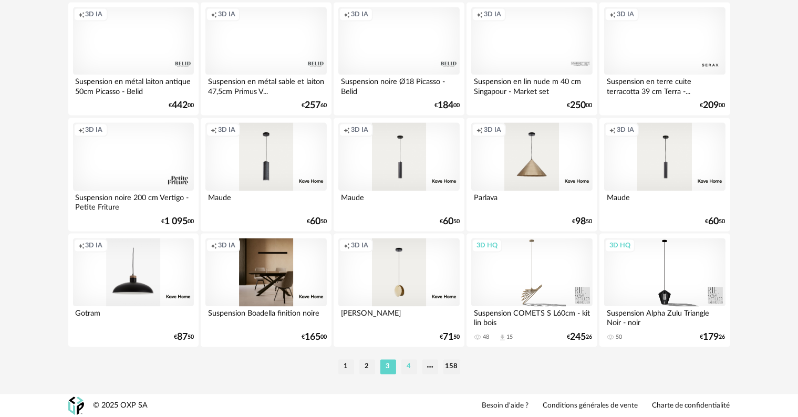
click at [407, 366] on li "4" at bounding box center [410, 366] width 16 height 15
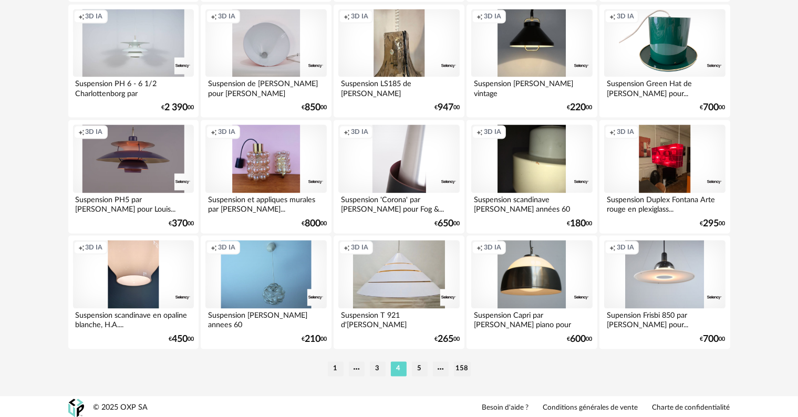
scroll to position [2116, 0]
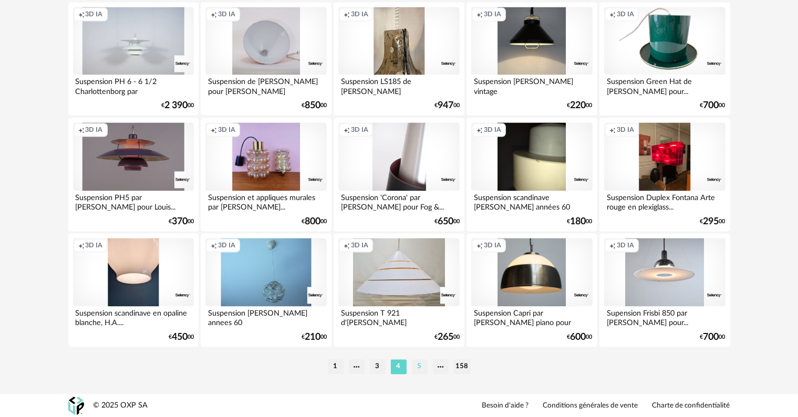
click at [419, 367] on li "5" at bounding box center [420, 366] width 16 height 15
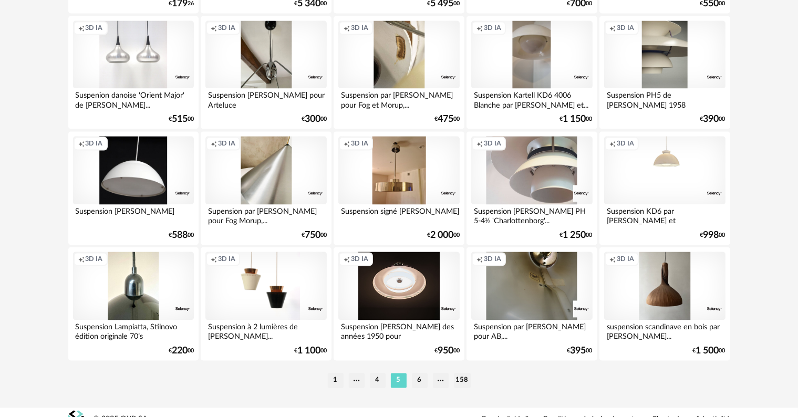
scroll to position [2116, 0]
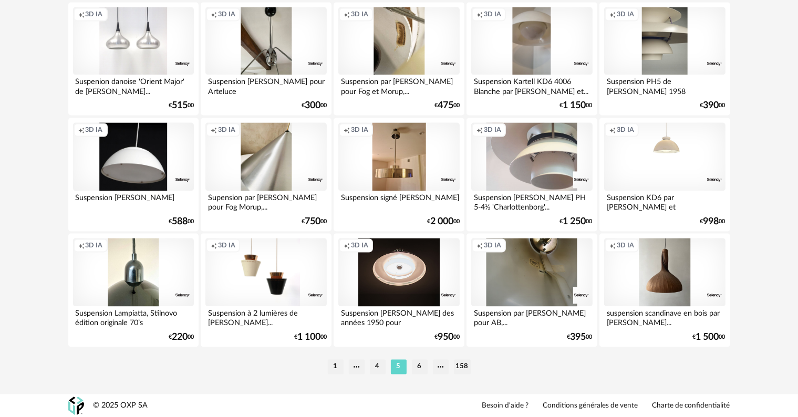
click at [419, 367] on li "6" at bounding box center [420, 366] width 16 height 15
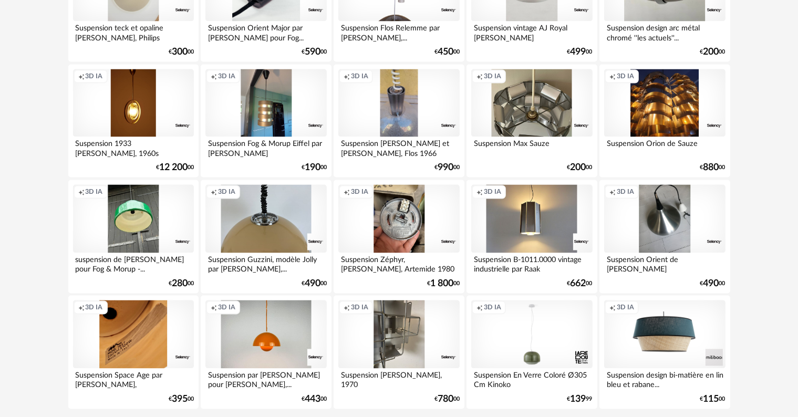
scroll to position [2116, 0]
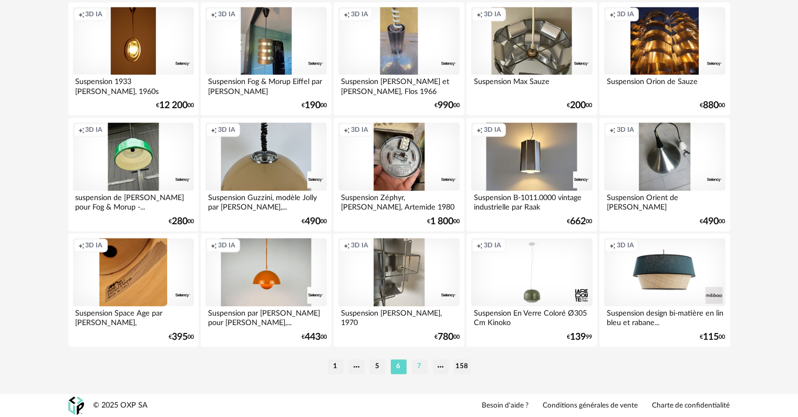
click at [422, 368] on li "7" at bounding box center [420, 366] width 16 height 15
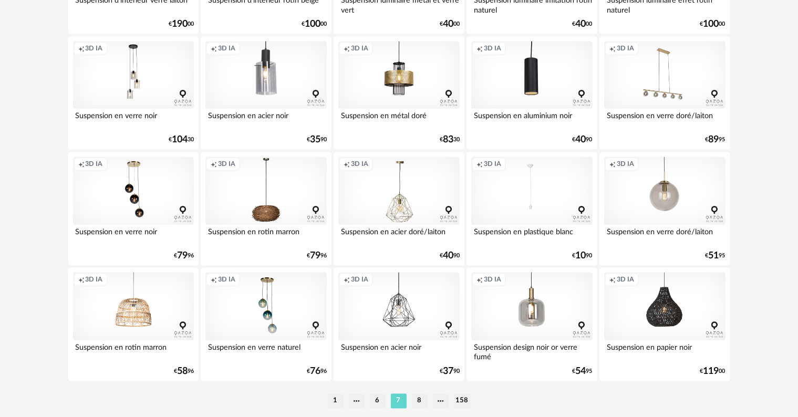
scroll to position [2116, 0]
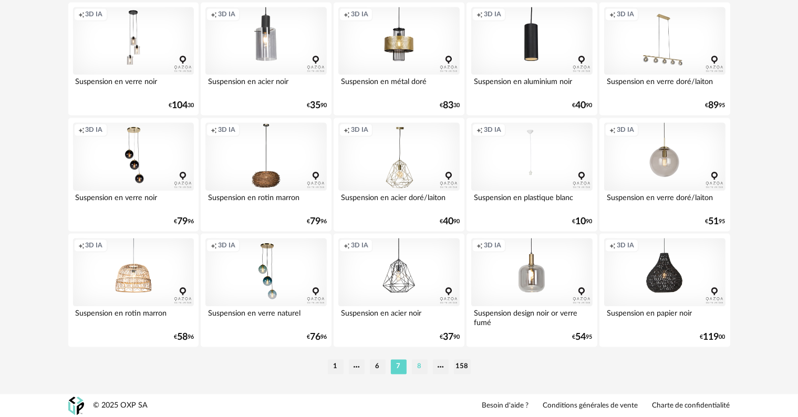
click at [422, 369] on li "8" at bounding box center [420, 366] width 16 height 15
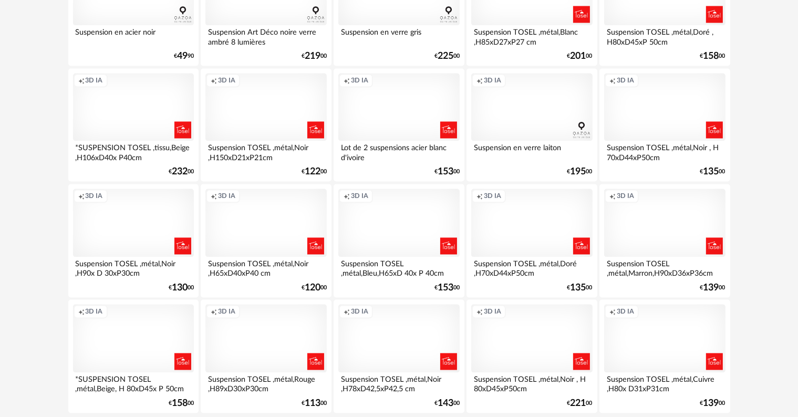
scroll to position [2116, 0]
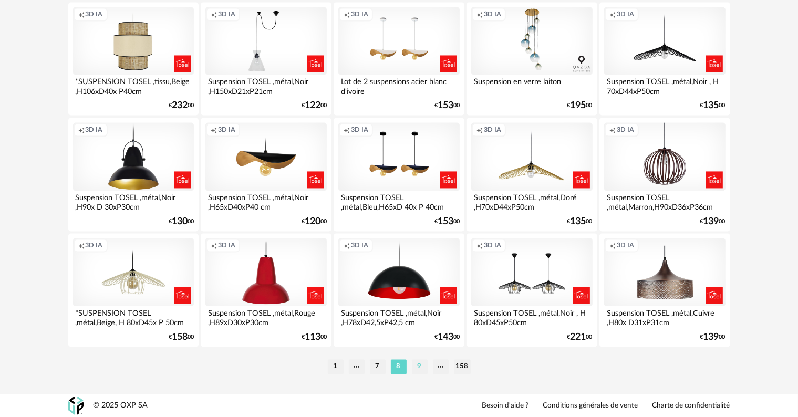
click at [420, 368] on li "9" at bounding box center [420, 366] width 16 height 15
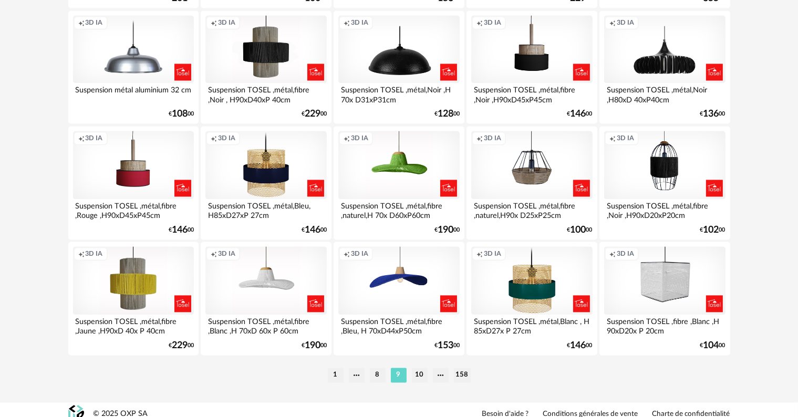
scroll to position [2116, 0]
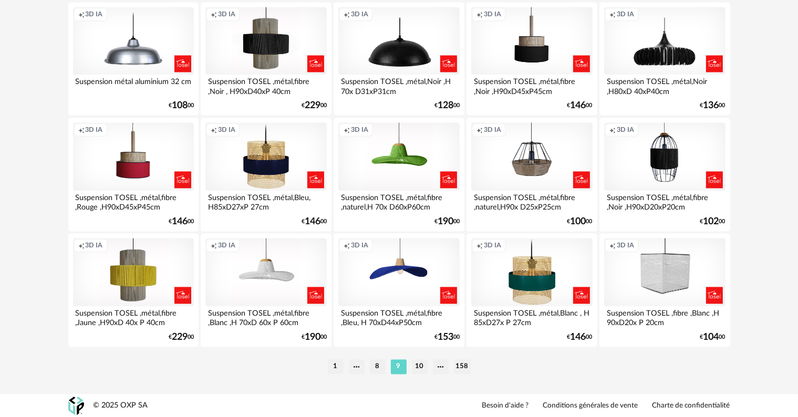
click at [420, 368] on li "10" at bounding box center [420, 366] width 16 height 15
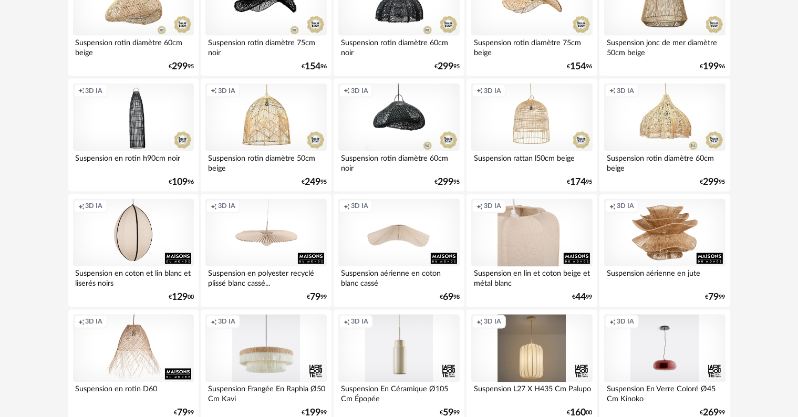
scroll to position [1787, 0]
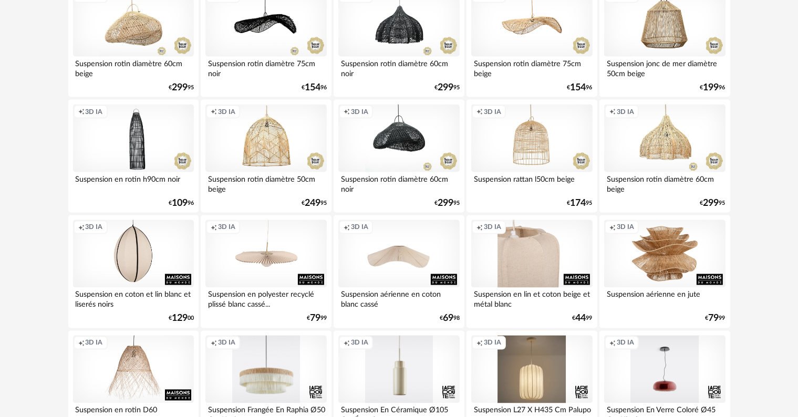
click at [525, 258] on div "Creation icon 3D IA" at bounding box center [531, 254] width 121 height 68
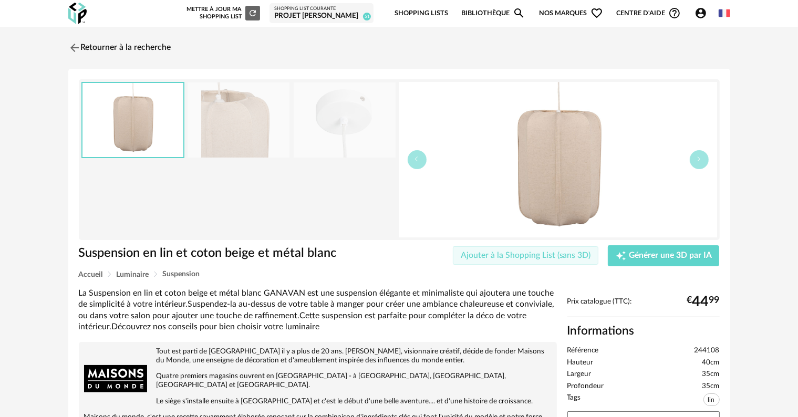
click at [556, 256] on span "Ajouter à la Shopping List (sans 3D)" at bounding box center [526, 255] width 130 height 8
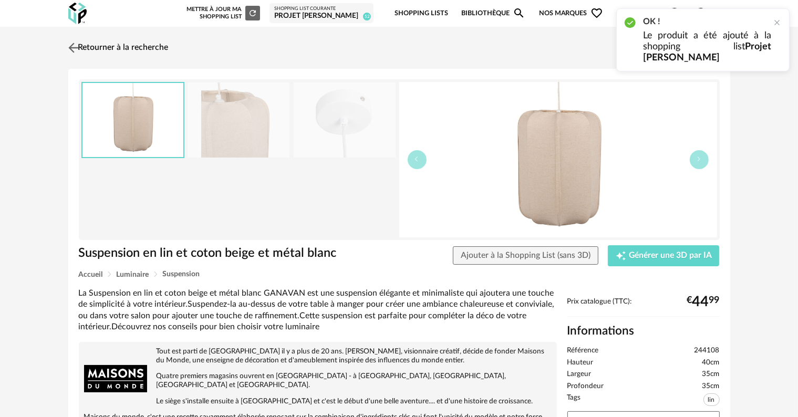
click at [105, 50] on link "Retourner à la recherche" at bounding box center [117, 47] width 103 height 23
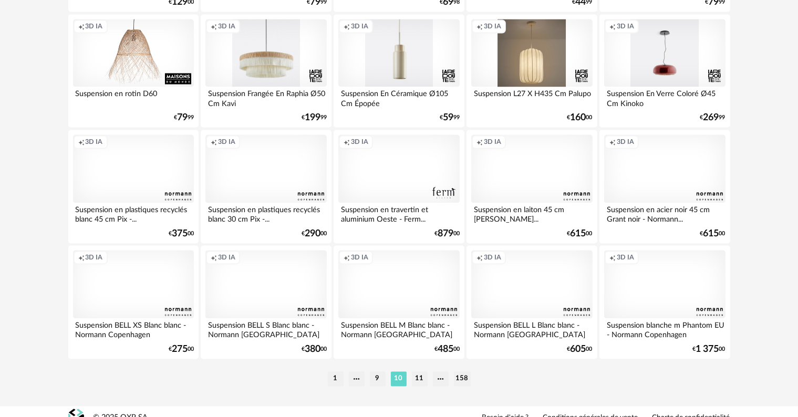
scroll to position [2116, 0]
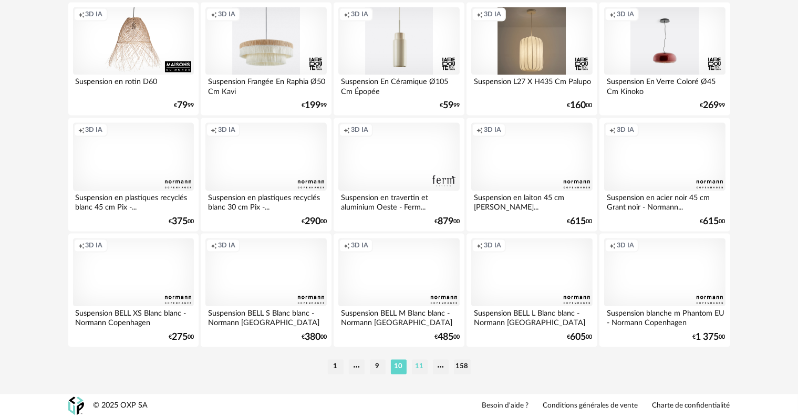
click at [419, 364] on li "11" at bounding box center [420, 366] width 16 height 15
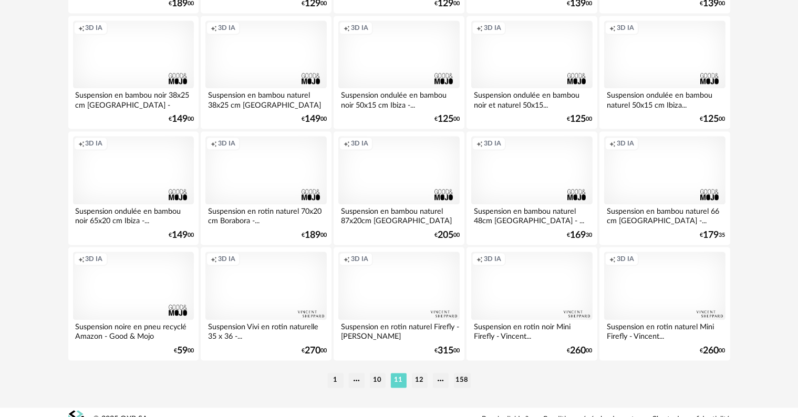
scroll to position [2116, 0]
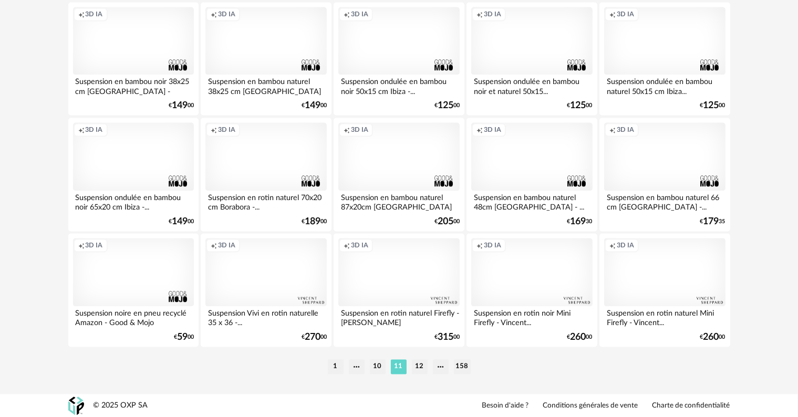
click at [419, 364] on li "12" at bounding box center [420, 366] width 16 height 15
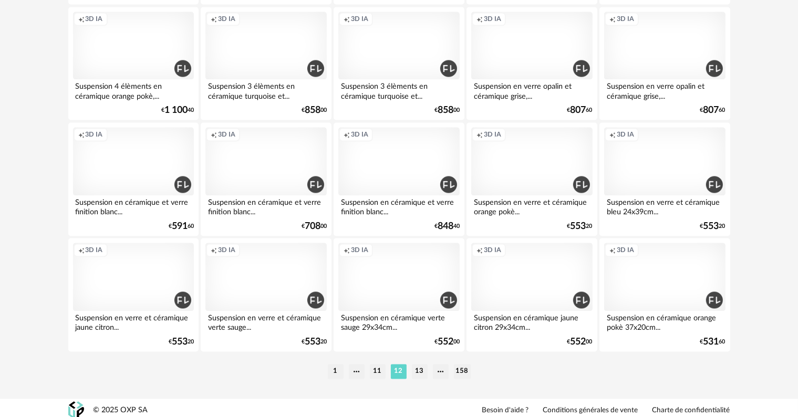
scroll to position [2116, 0]
